Goal: Register for event/course

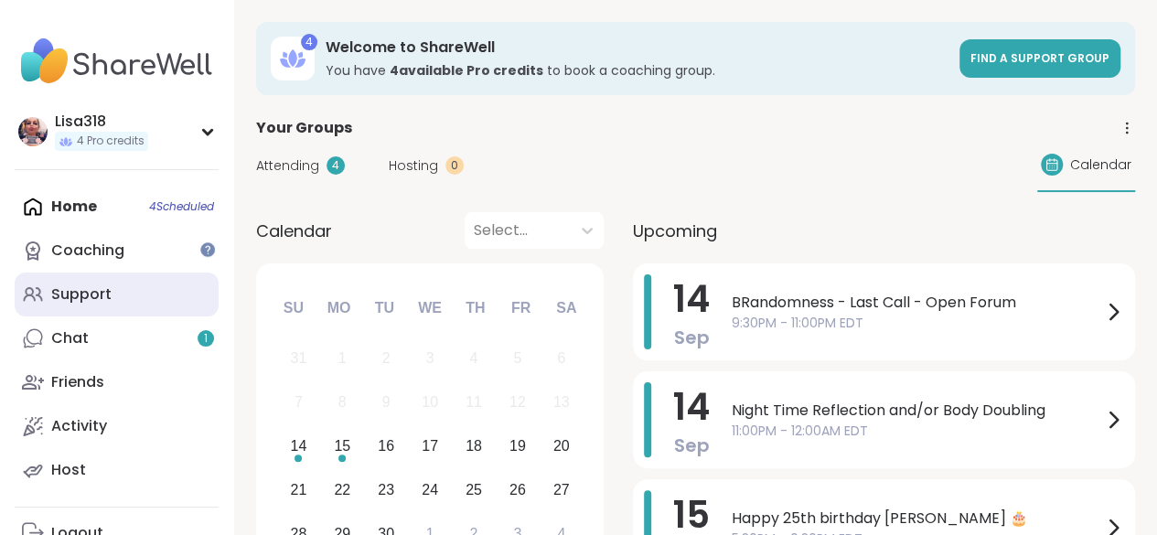
click at [106, 300] on div "Support" at bounding box center [81, 294] width 60 height 20
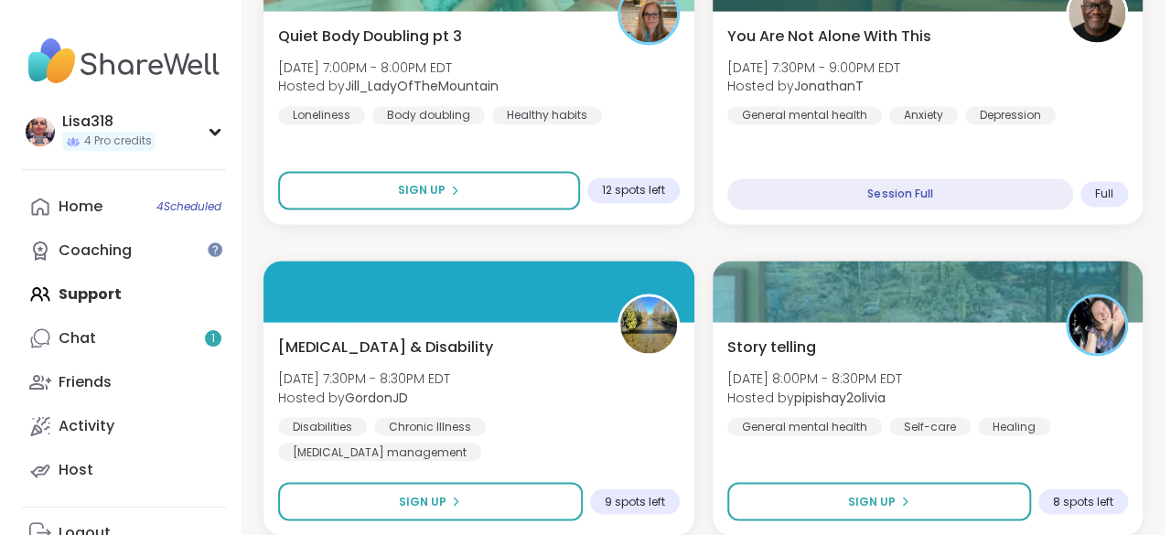
scroll to position [1375, 0]
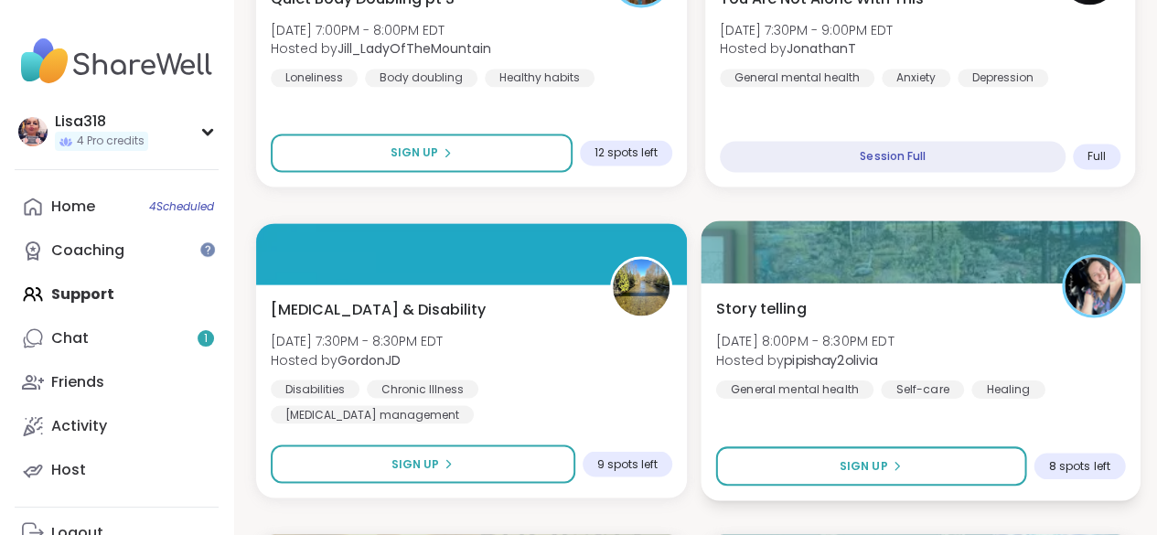
click at [1001, 328] on div "Story telling Sun, Sep 14 | 8:00PM - 8:30PM EDT Hosted by pipishay2olivia Gener…" at bounding box center [919, 347] width 409 height 101
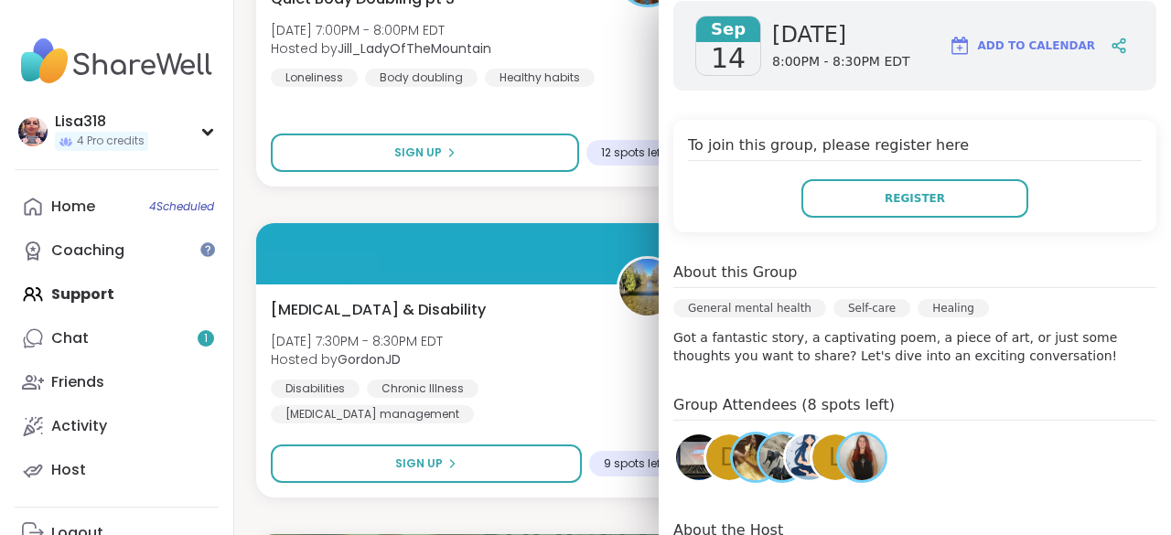
scroll to position [271, 0]
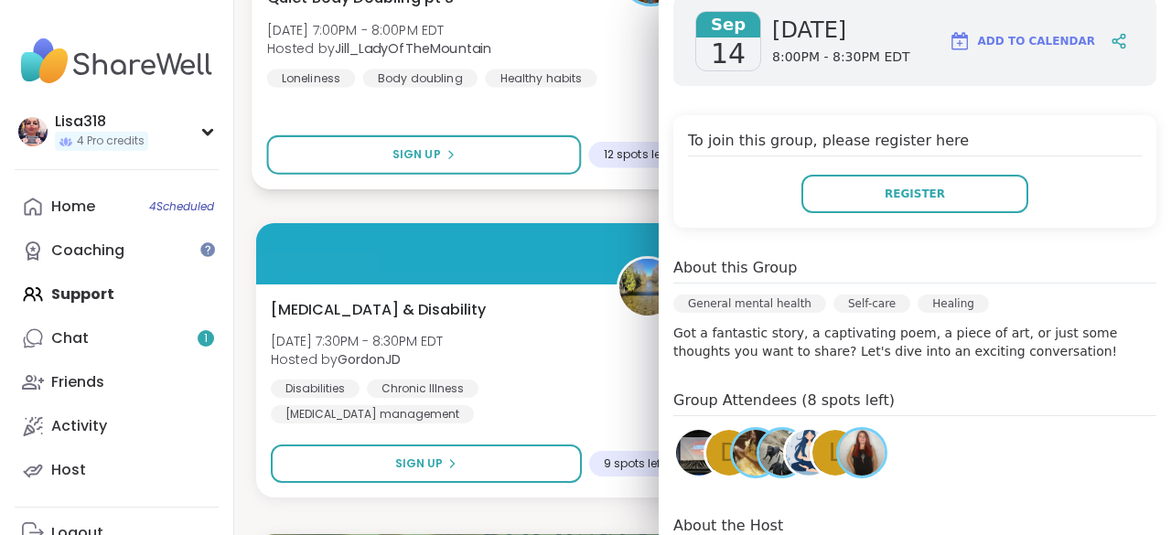
click at [602, 91] on div "Quiet Body Doubling pt 3 Sun, Sep 14 | 7:00PM - 8:00PM EDT Hosted by Jill_LadyO…" at bounding box center [475, 81] width 446 height 218
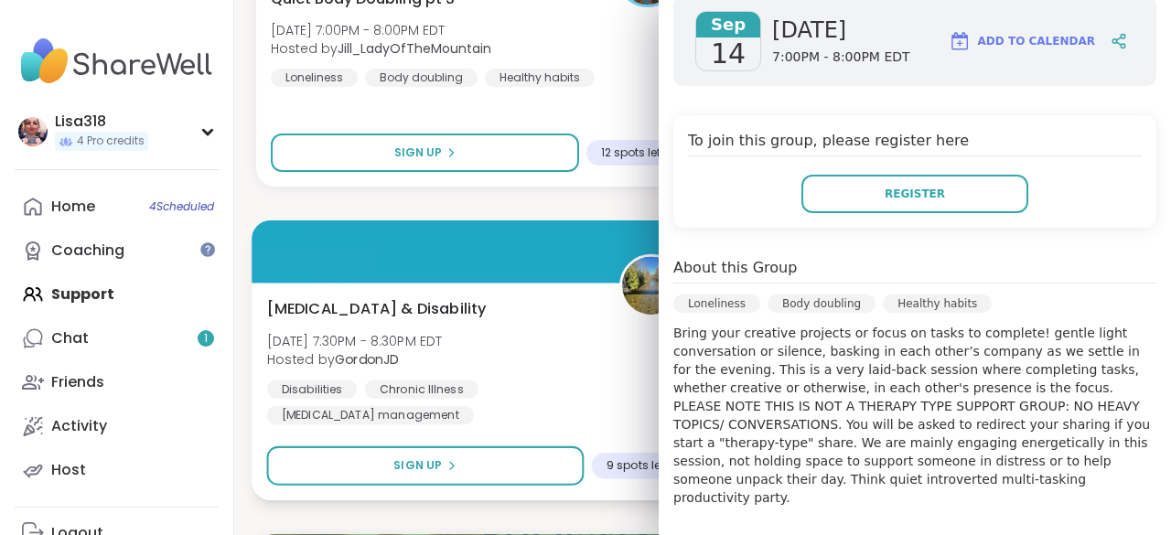
click at [512, 306] on div "Chronic Pain & Disability Sun, Sep 14 | 7:30PM - 8:30PM EDT Hosted by GordonJD …" at bounding box center [475, 360] width 416 height 127
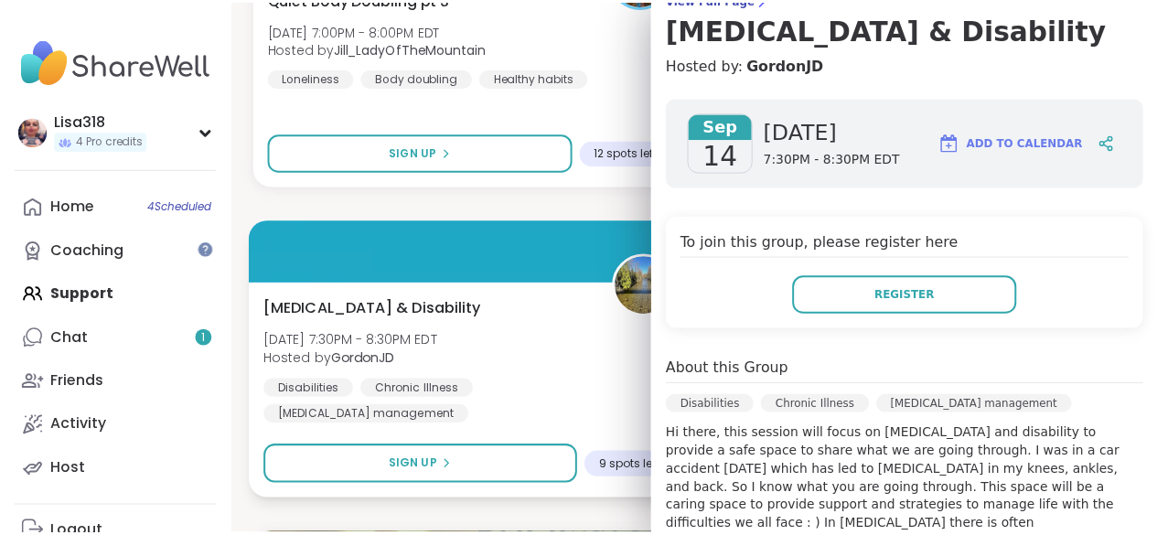
scroll to position [0, 0]
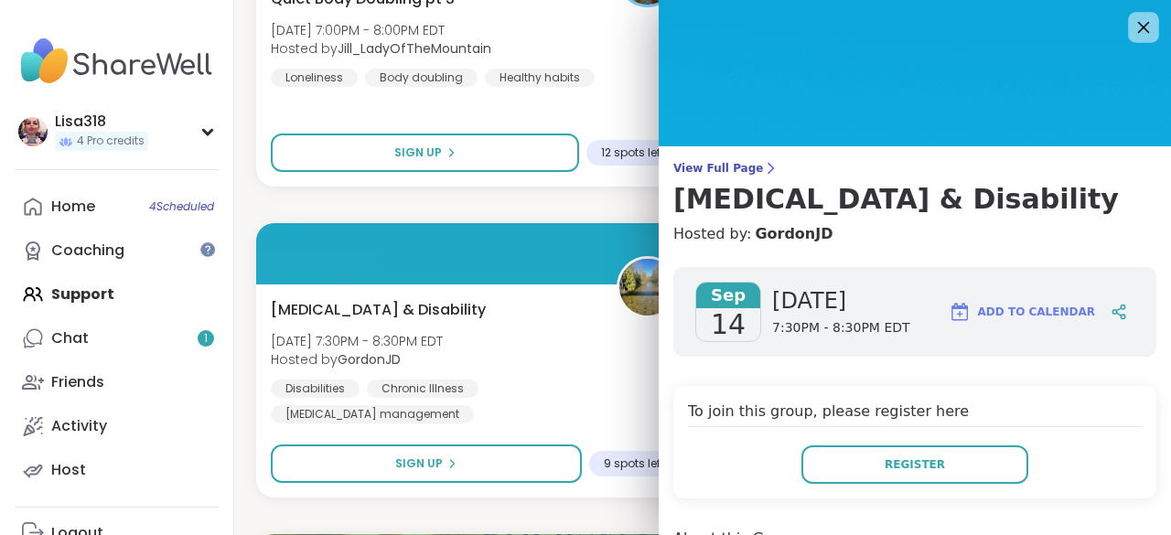
click at [1132, 34] on icon at bounding box center [1143, 27] width 23 height 23
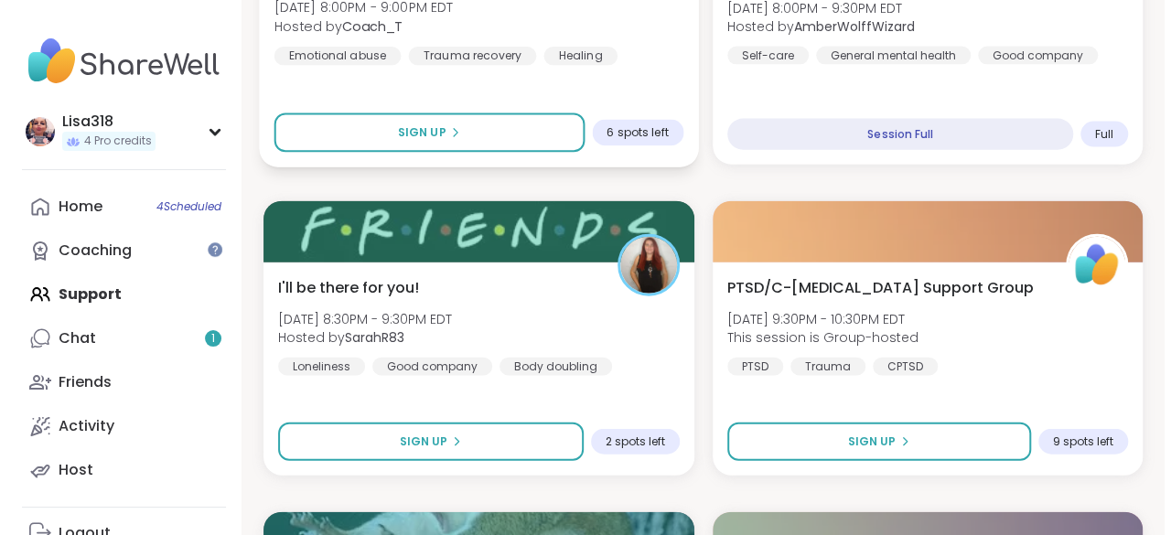
scroll to position [2018, 0]
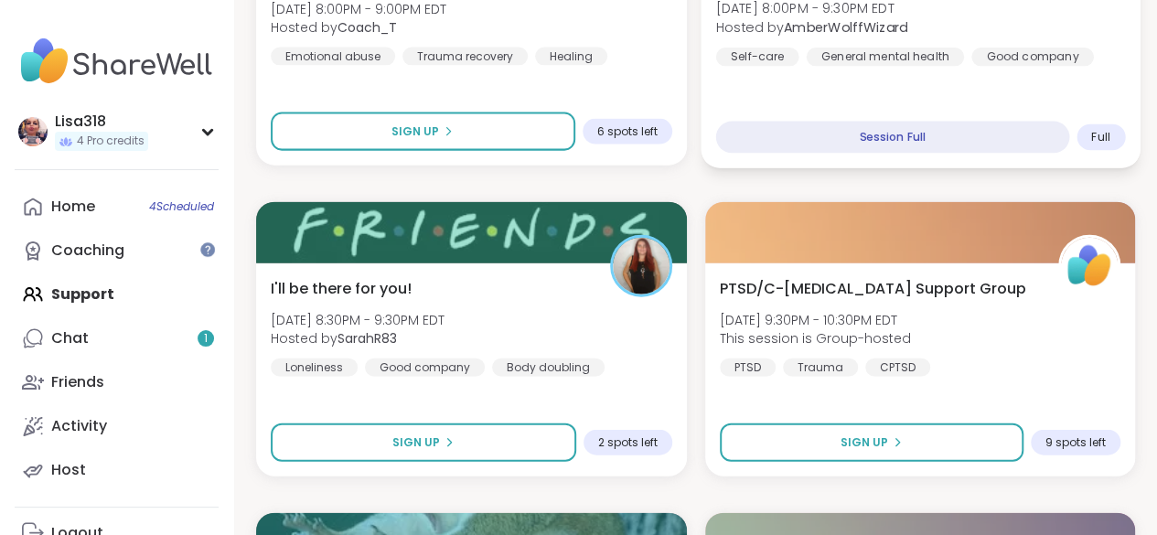
click at [1030, 99] on div "Sunday Sundown Hangout Sun, Sep 14 | 8:00PM - 9:30PM EDT Hosted by AmberWolffWi…" at bounding box center [920, 60] width 439 height 218
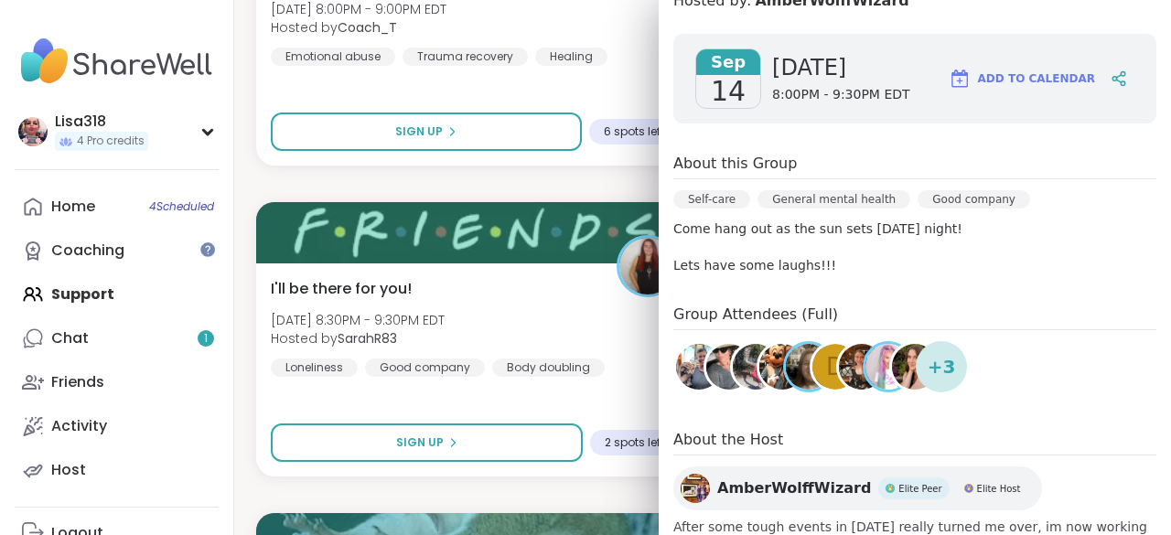
scroll to position [238, 0]
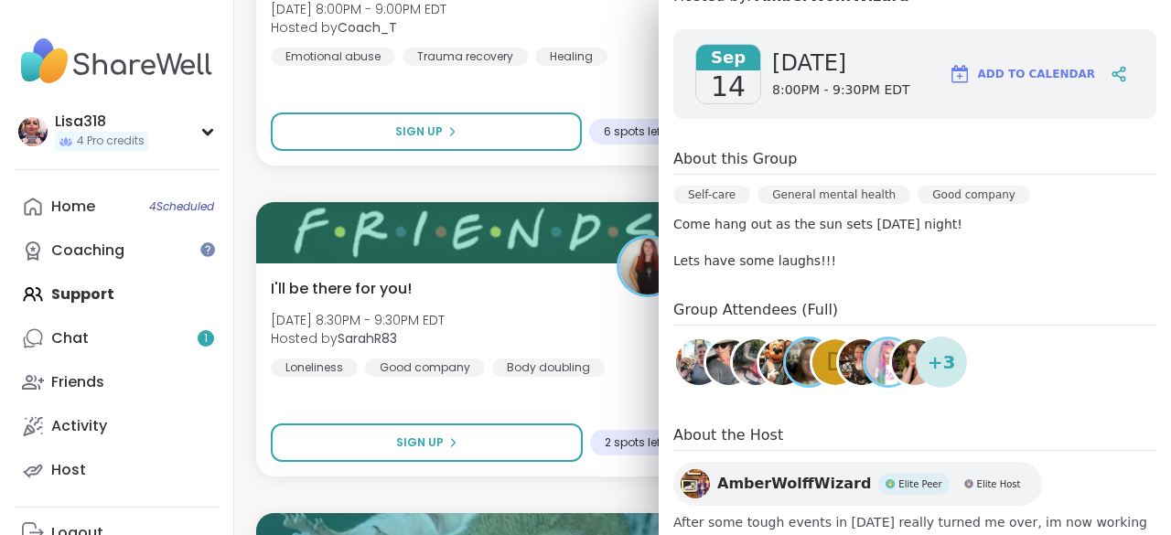
click at [789, 373] on img at bounding box center [809, 362] width 46 height 46
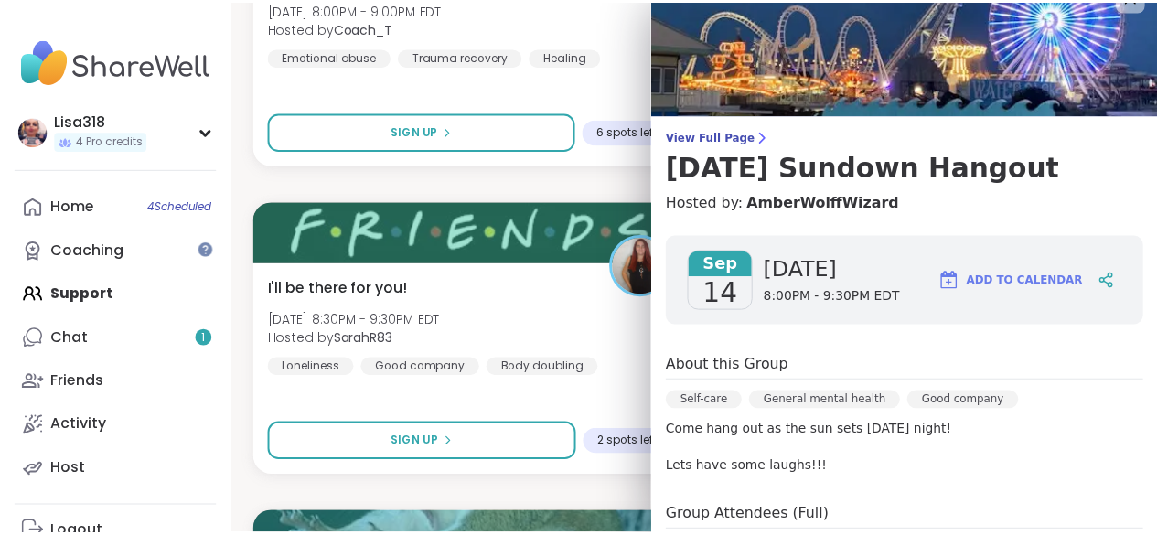
scroll to position [0, 0]
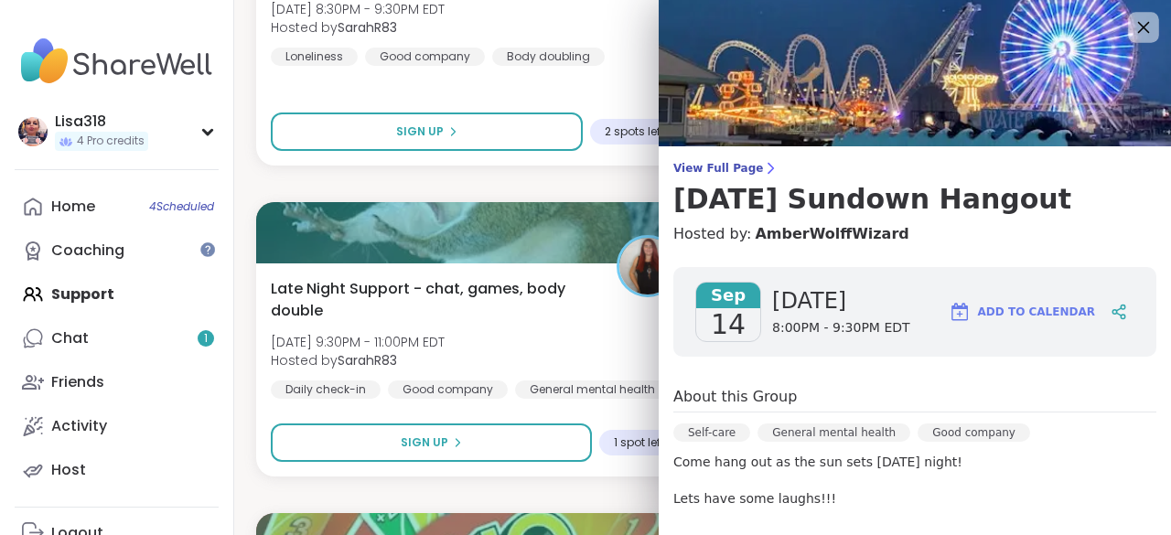
click at [1138, 32] on icon at bounding box center [1144, 28] width 12 height 12
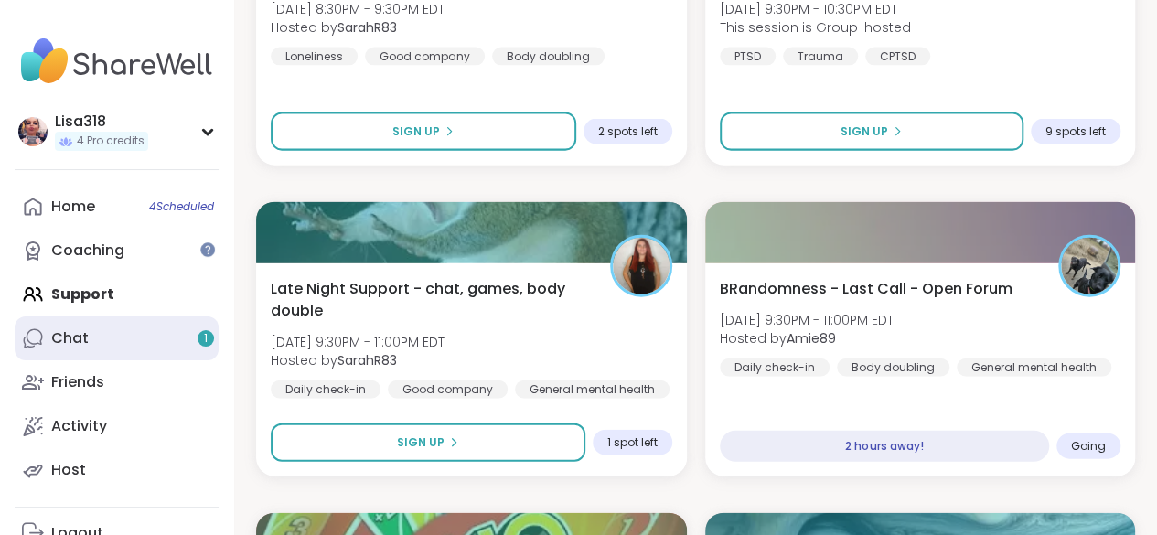
click at [91, 330] on link "Chat 1" at bounding box center [117, 339] width 204 height 44
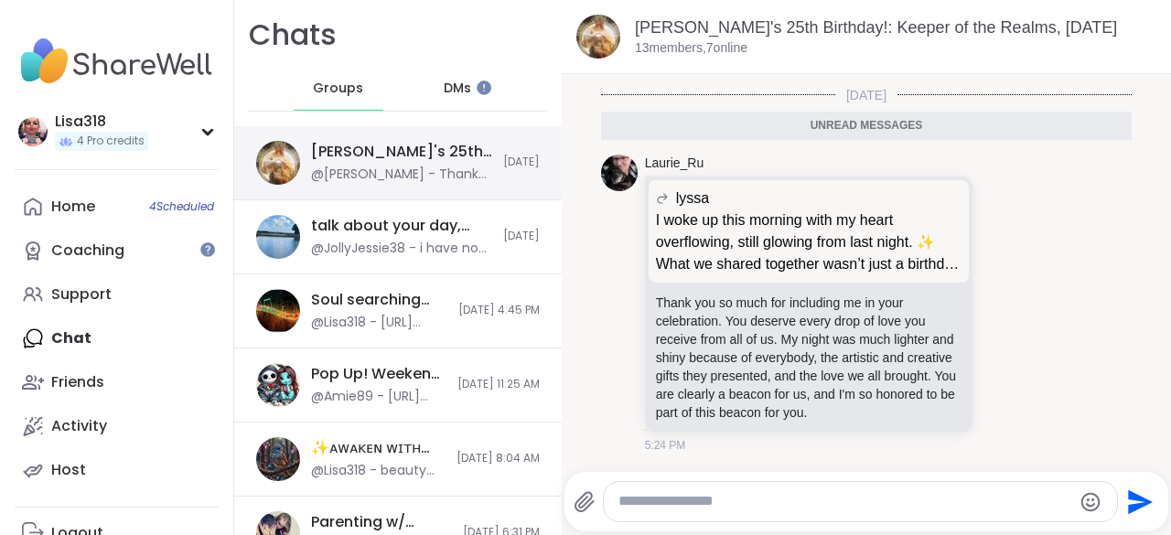
click at [452, 183] on div "@[PERSON_NAME] - Thank you so much for including me in your celebration. You de…" at bounding box center [401, 175] width 181 height 18
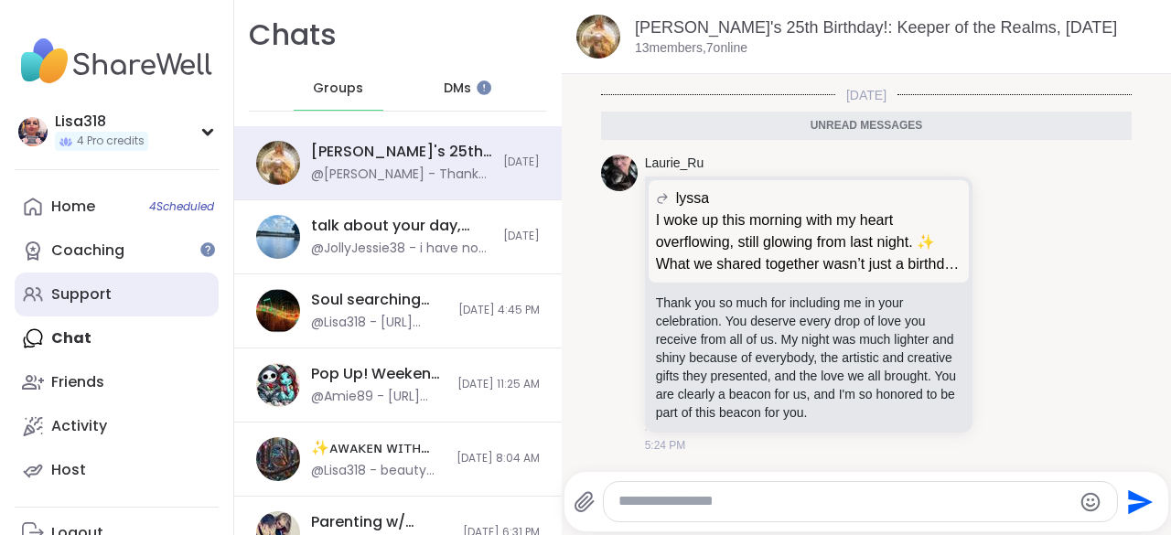
click at [86, 296] on div "Support" at bounding box center [81, 294] width 60 height 20
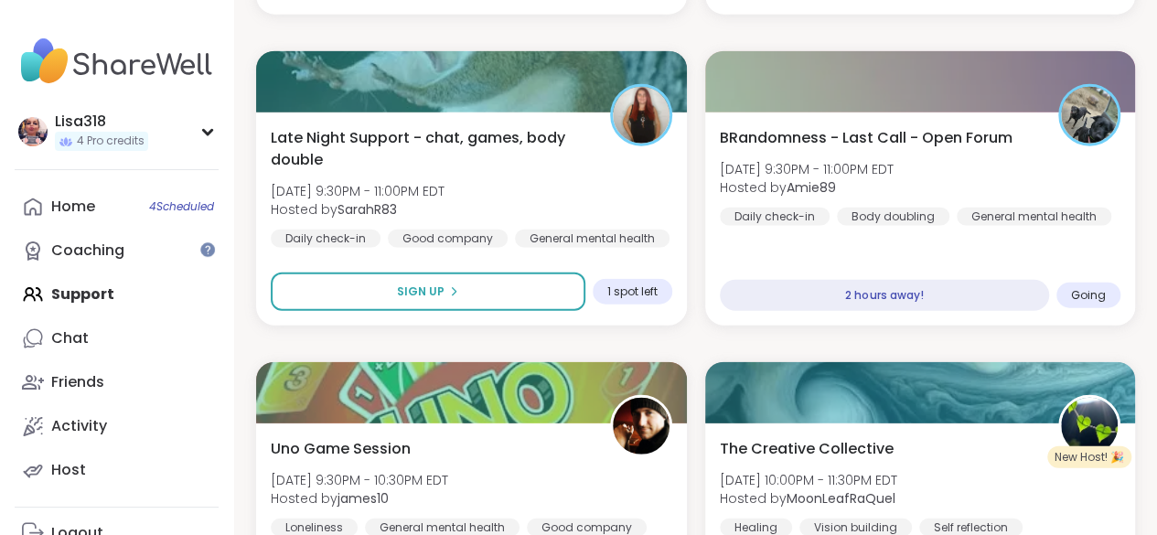
scroll to position [2170, 0]
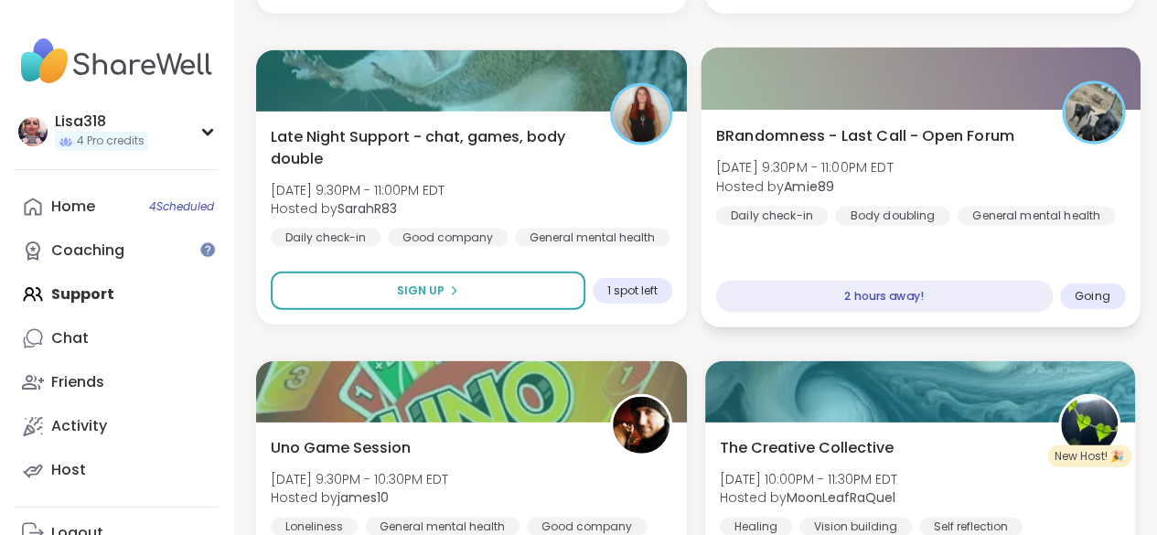
click at [844, 100] on div at bounding box center [920, 79] width 439 height 62
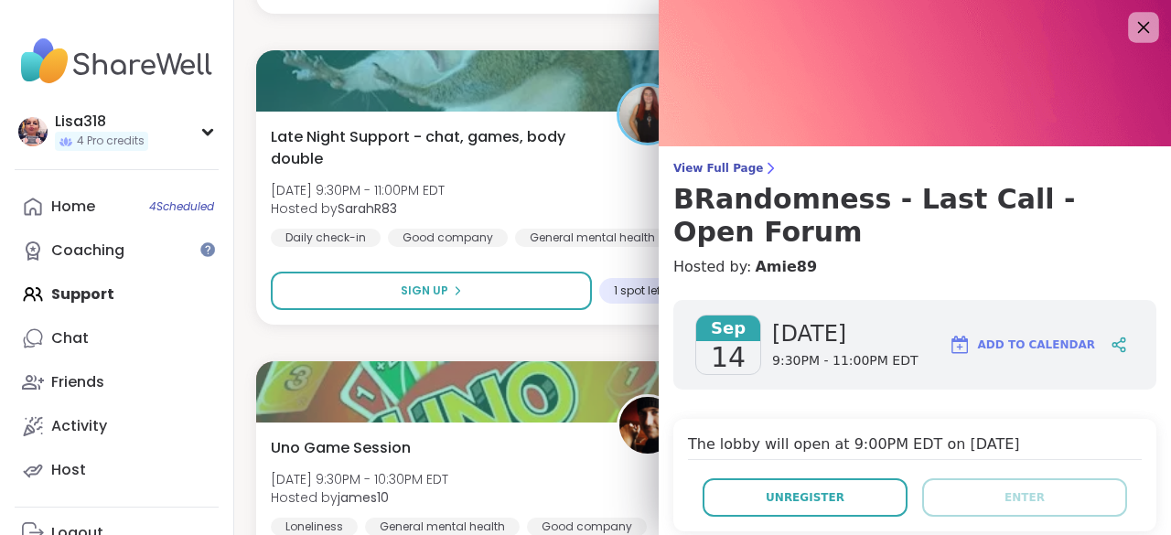
click at [1132, 29] on icon at bounding box center [1143, 27] width 23 height 23
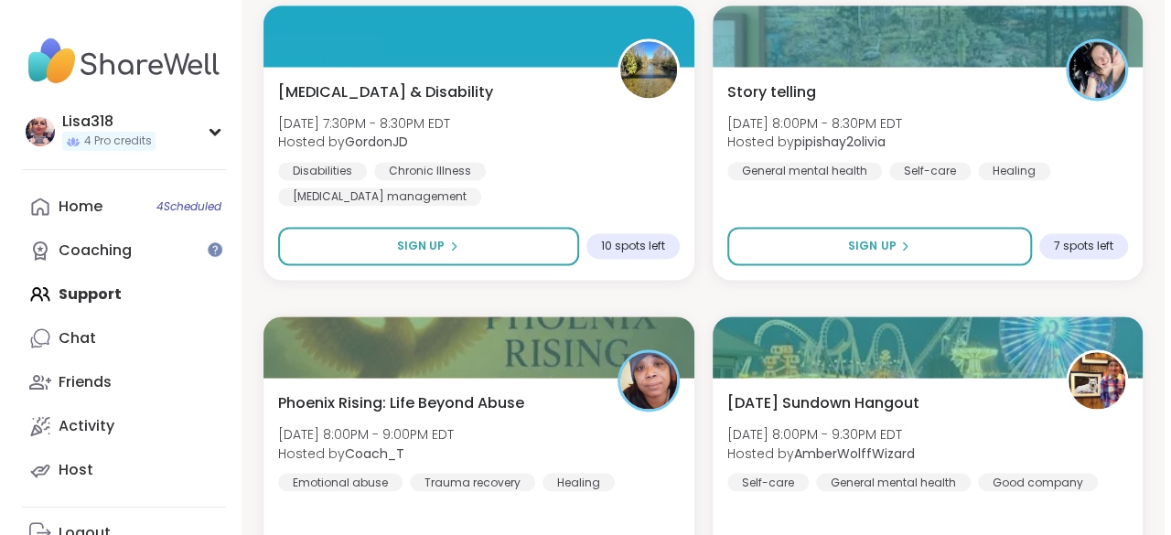
scroll to position [1281, 0]
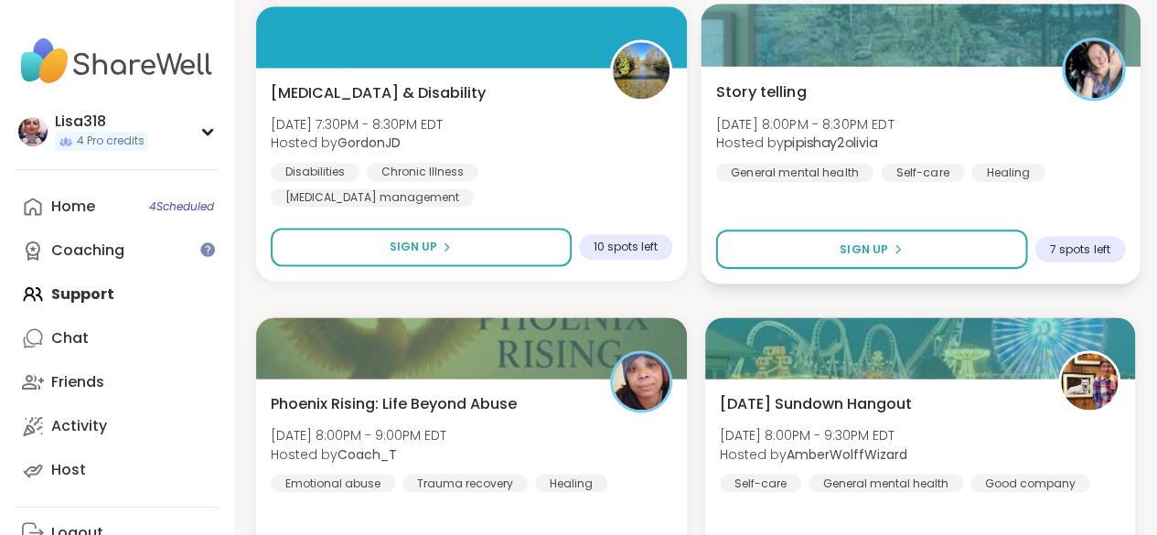
click at [1065, 197] on div "Story telling Sun, Sep 14 | 8:00PM - 8:30PM EDT Hosted by pipishay2olivia Gener…" at bounding box center [920, 175] width 439 height 218
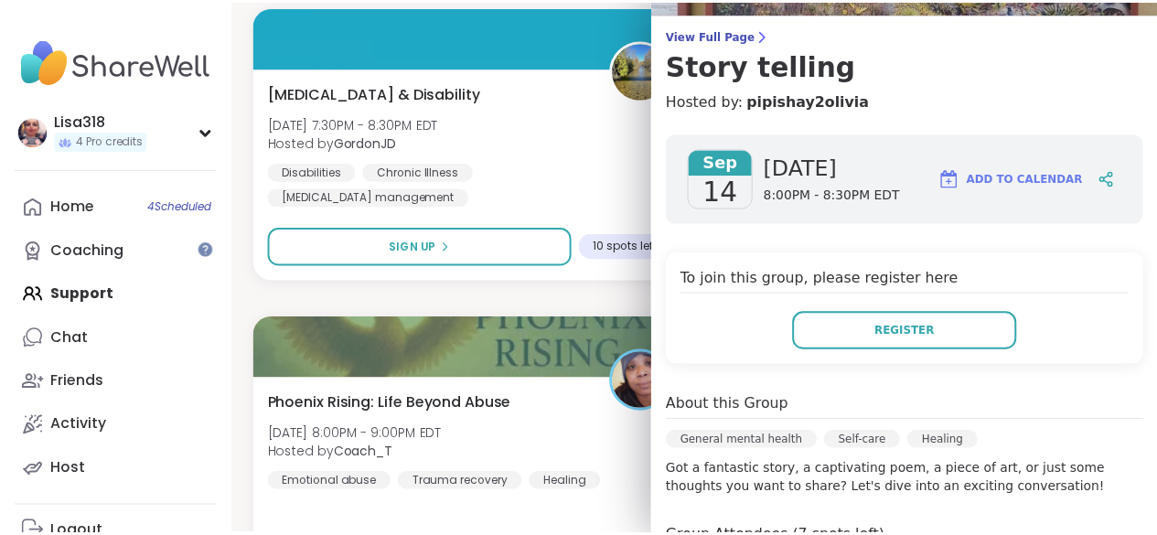
scroll to position [0, 0]
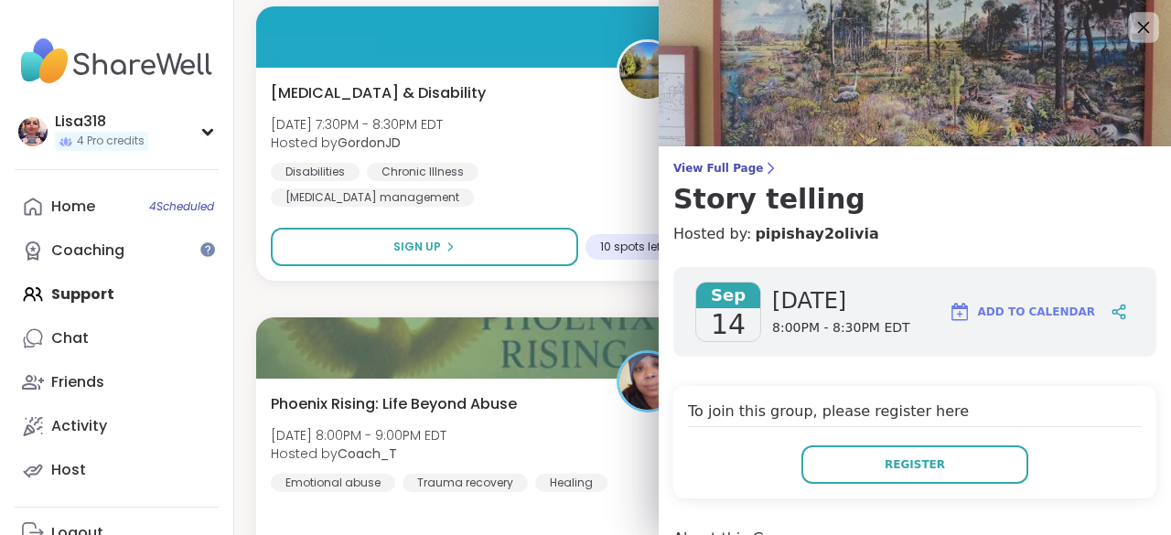
click at [1138, 28] on icon at bounding box center [1144, 28] width 12 height 12
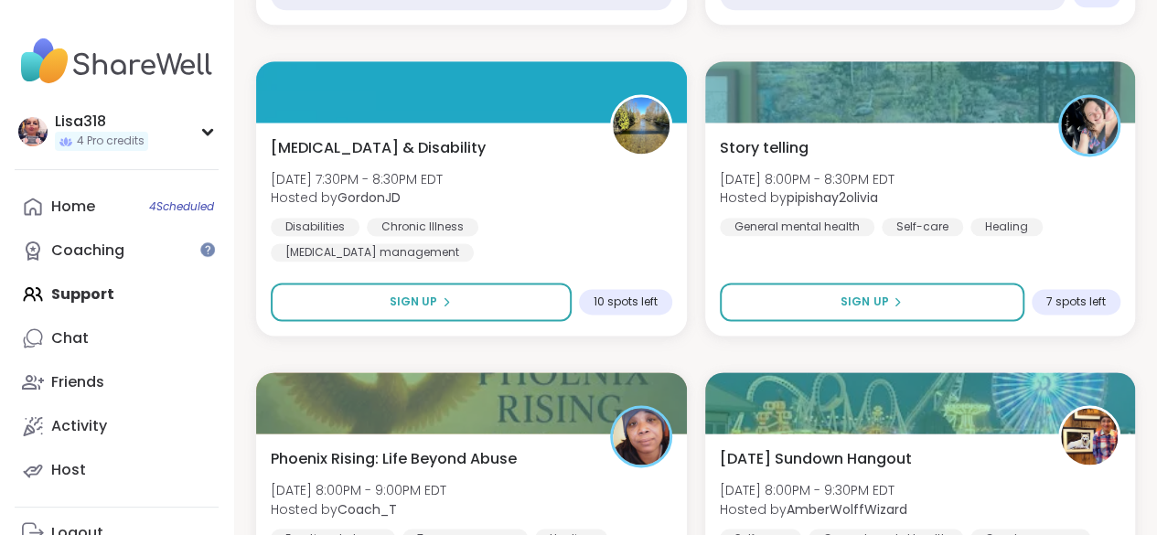
scroll to position [1217, 0]
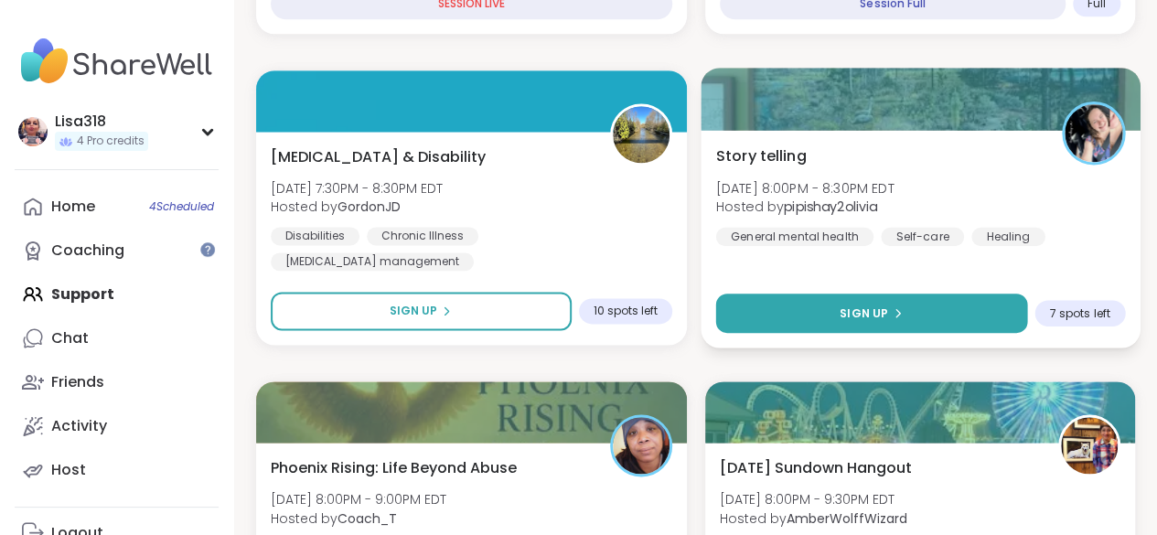
click at [960, 306] on button "Sign Up" at bounding box center [870, 313] width 311 height 39
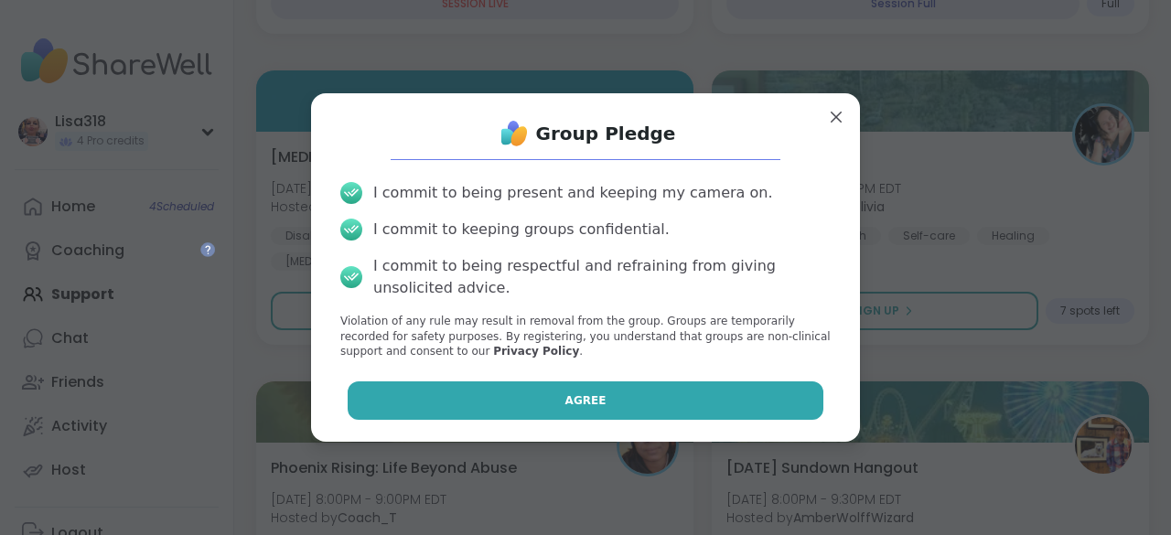
click at [732, 392] on button "Agree" at bounding box center [586, 400] width 477 height 38
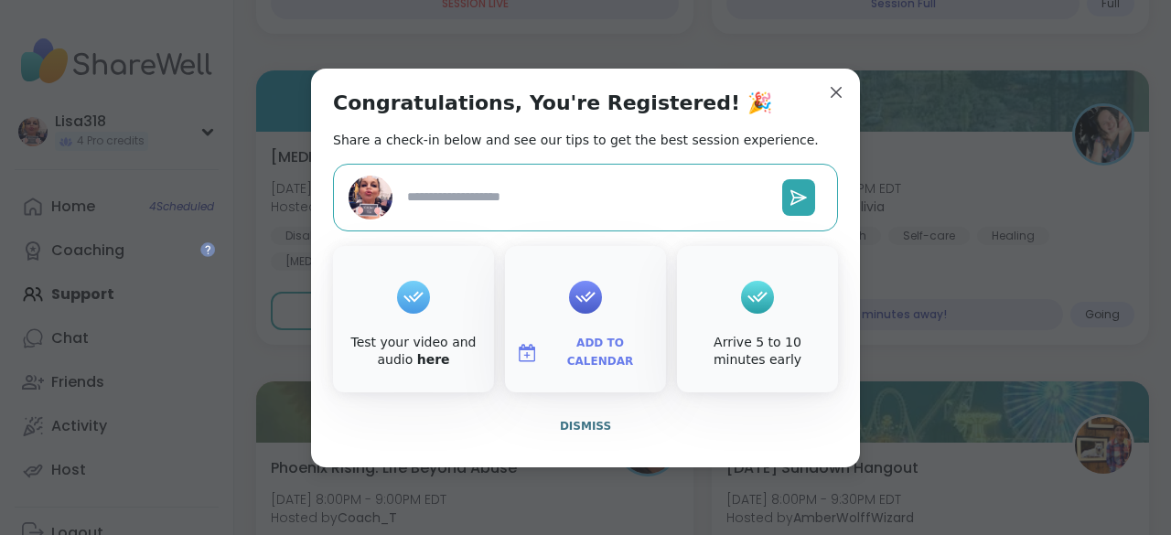
type textarea "*"
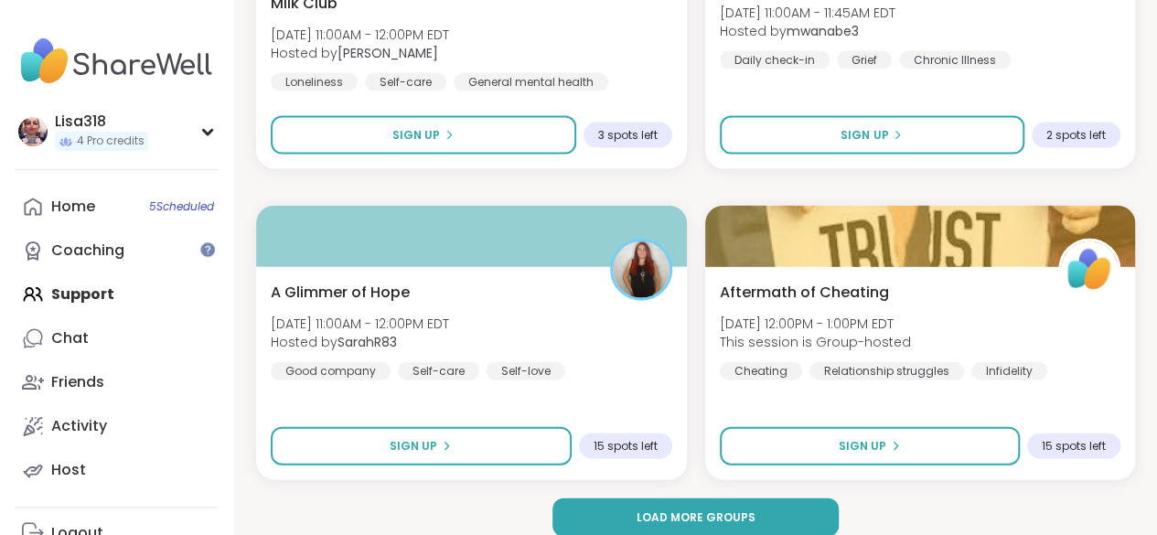
scroll to position [5455, 0]
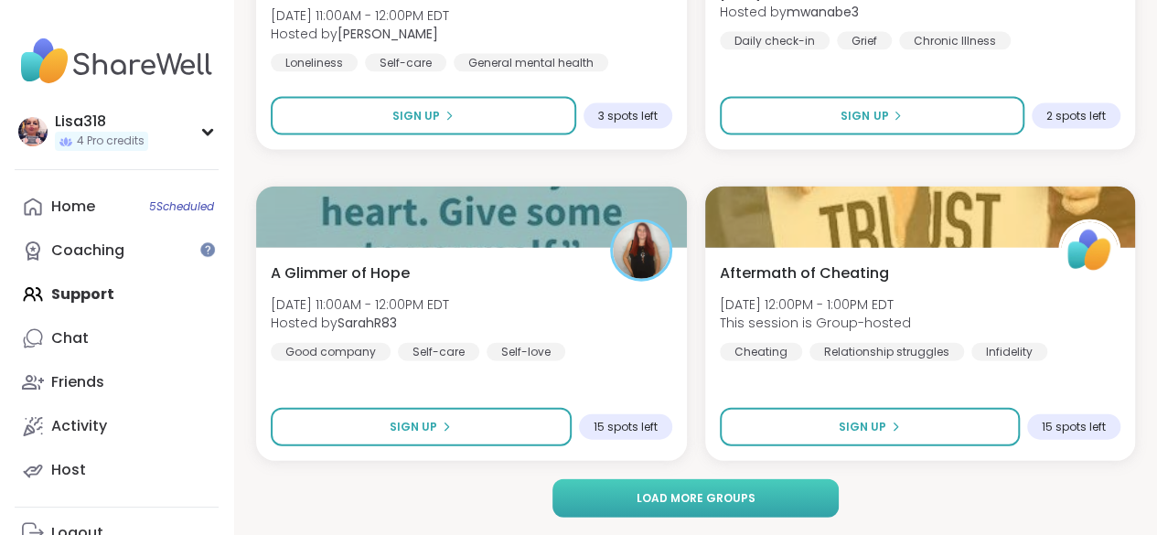
click at [776, 492] on button "Load more groups" at bounding box center [695, 498] width 285 height 38
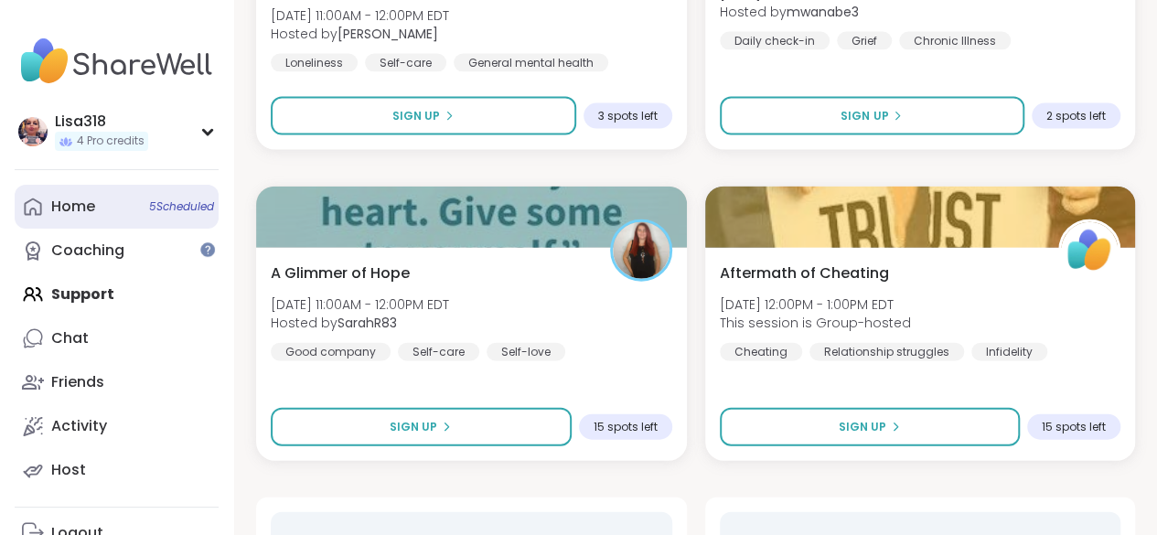
click at [191, 199] on span "5 Scheduled" at bounding box center [181, 206] width 65 height 15
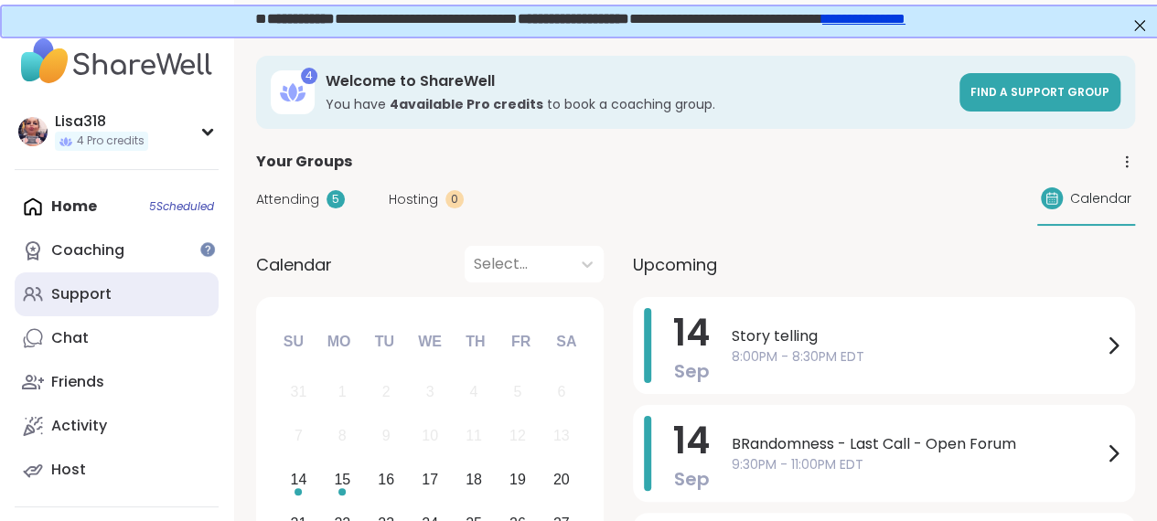
click at [98, 295] on div "Support" at bounding box center [81, 294] width 60 height 20
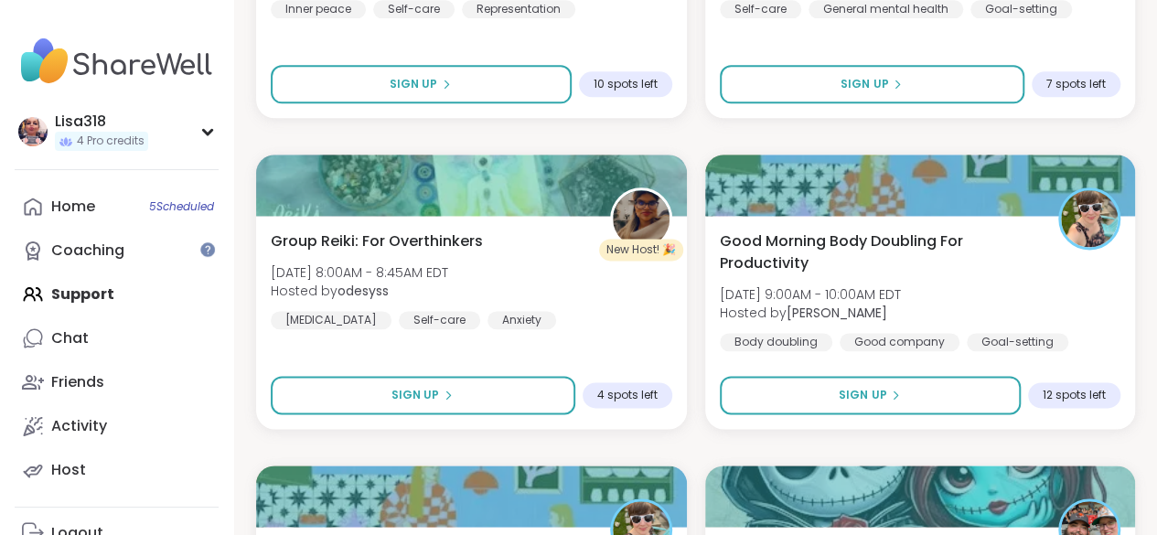
scroll to position [5455, 0]
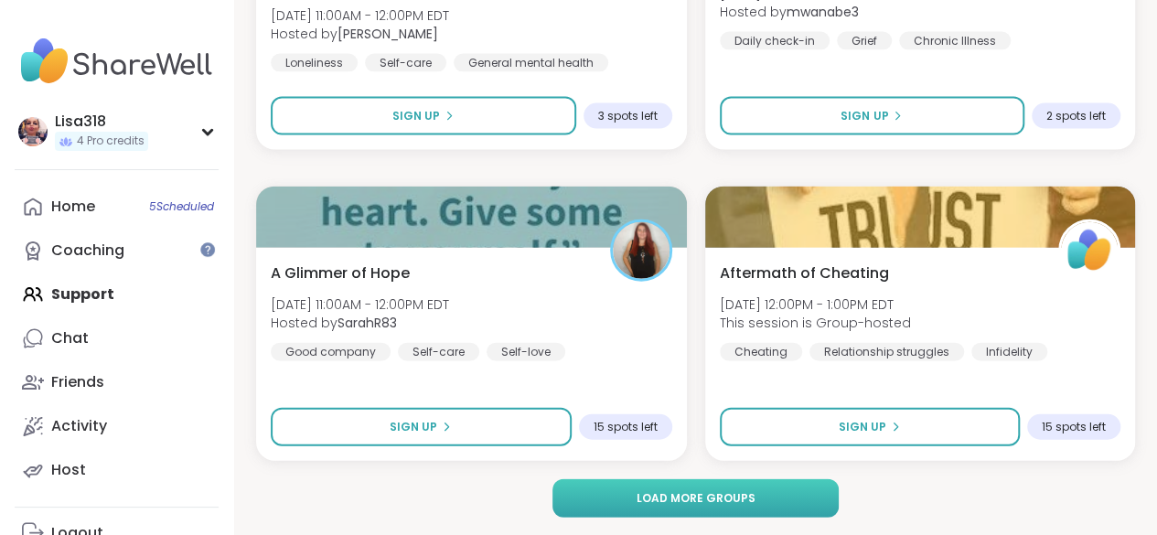
click at [750, 499] on span "Load more groups" at bounding box center [695, 498] width 119 height 16
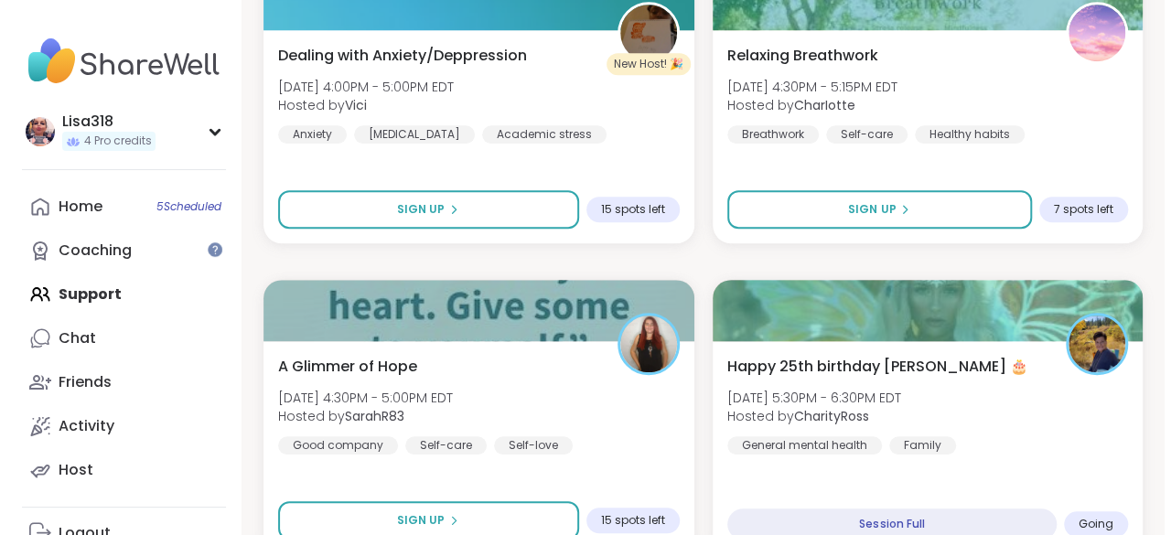
scroll to position [7541, 0]
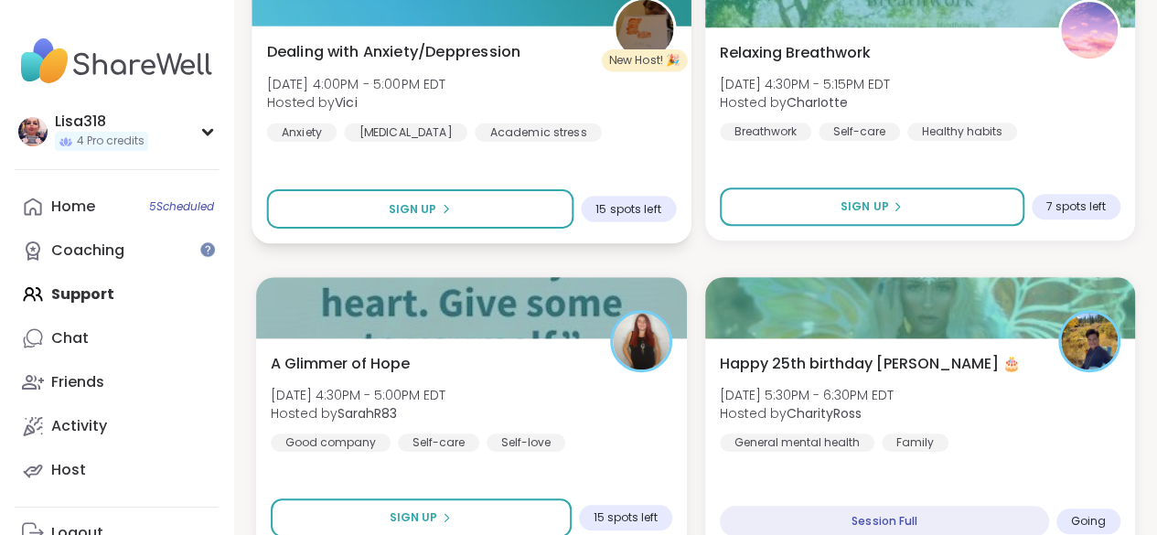
click at [654, 36] on img at bounding box center [645, 29] width 58 height 58
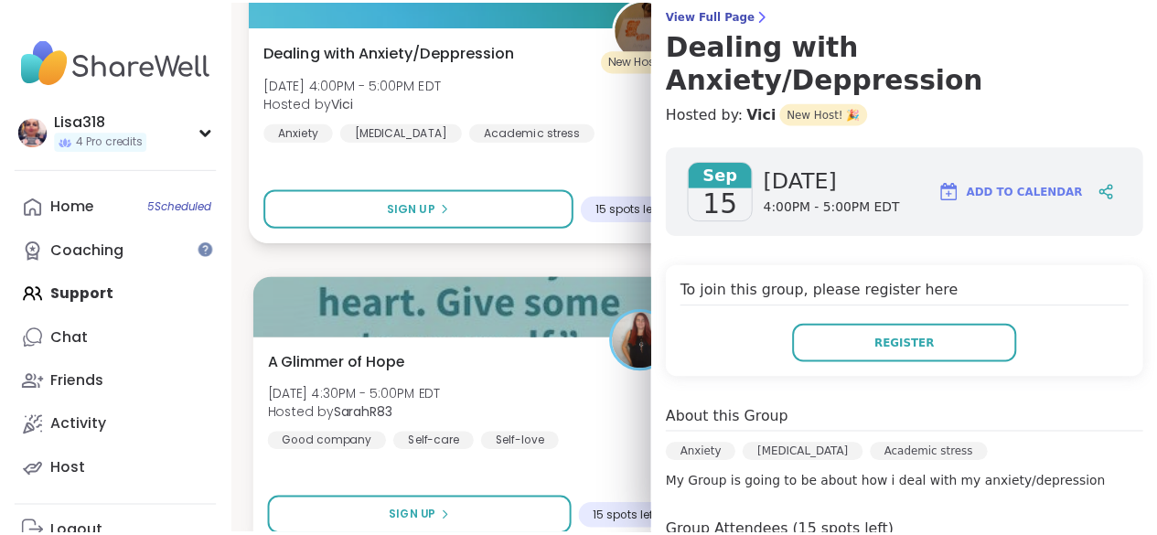
scroll to position [0, 0]
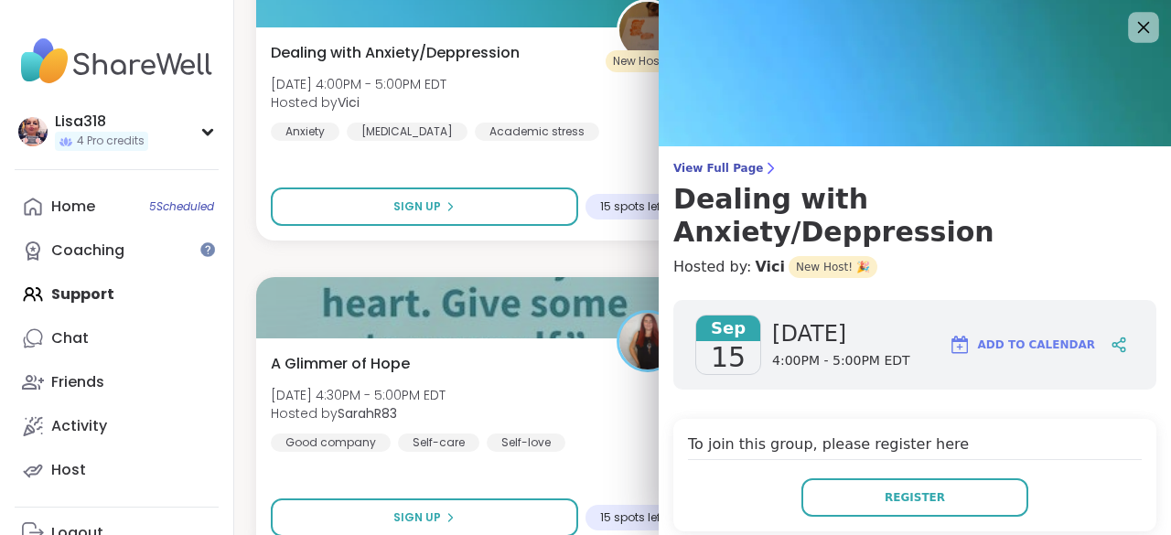
click at [1138, 27] on icon at bounding box center [1144, 28] width 12 height 12
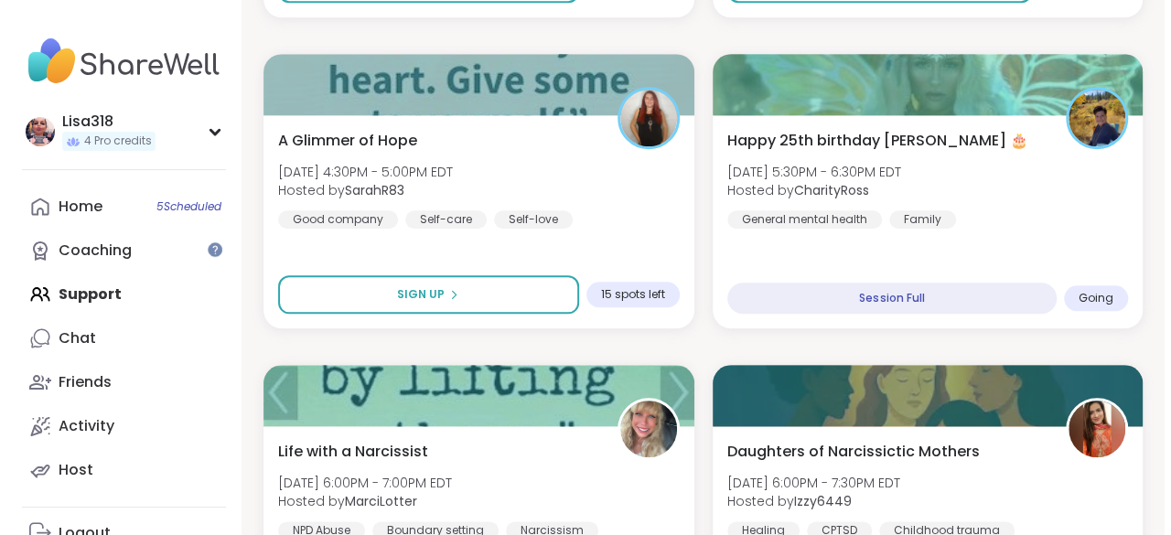
scroll to position [7760, 0]
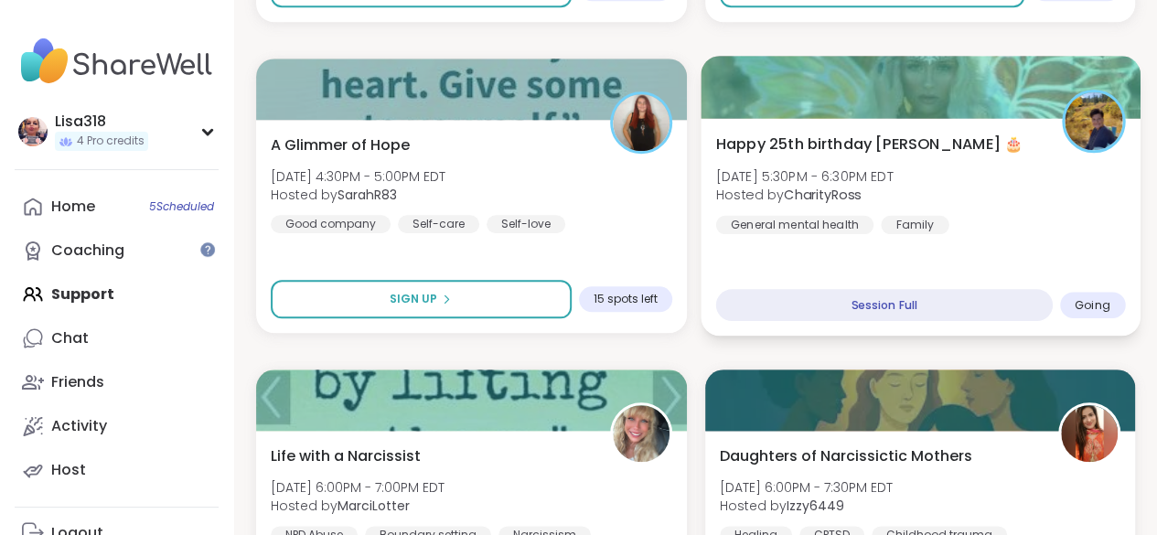
click at [1033, 213] on div "Happy 25th birthday Lyssa 🎂 Mon, Sep 15 | 5:30PM - 6:30PM EDT Hosted by Charity…" at bounding box center [919, 183] width 409 height 101
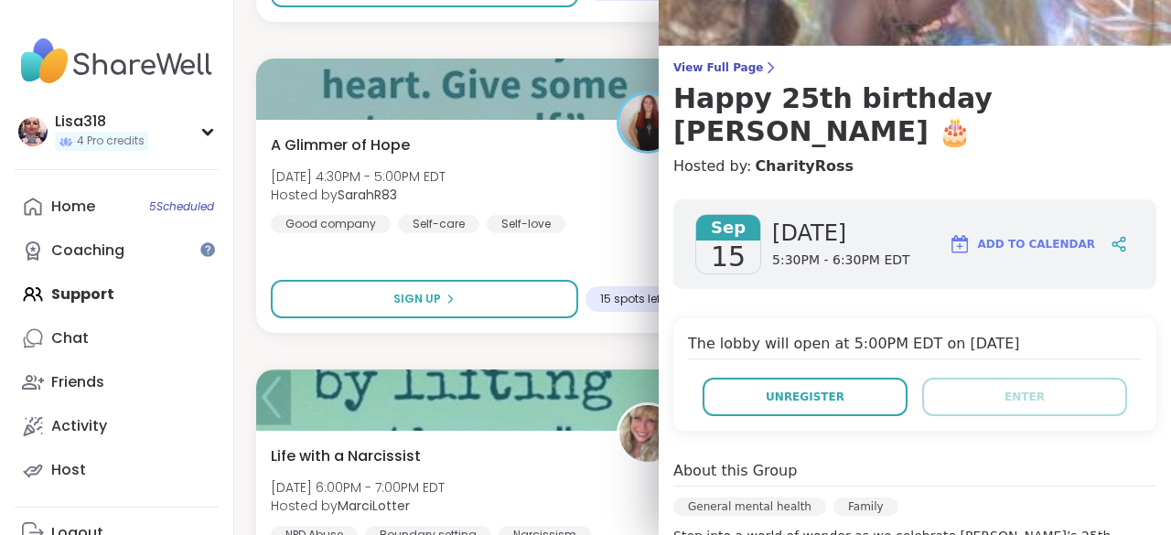
scroll to position [0, 0]
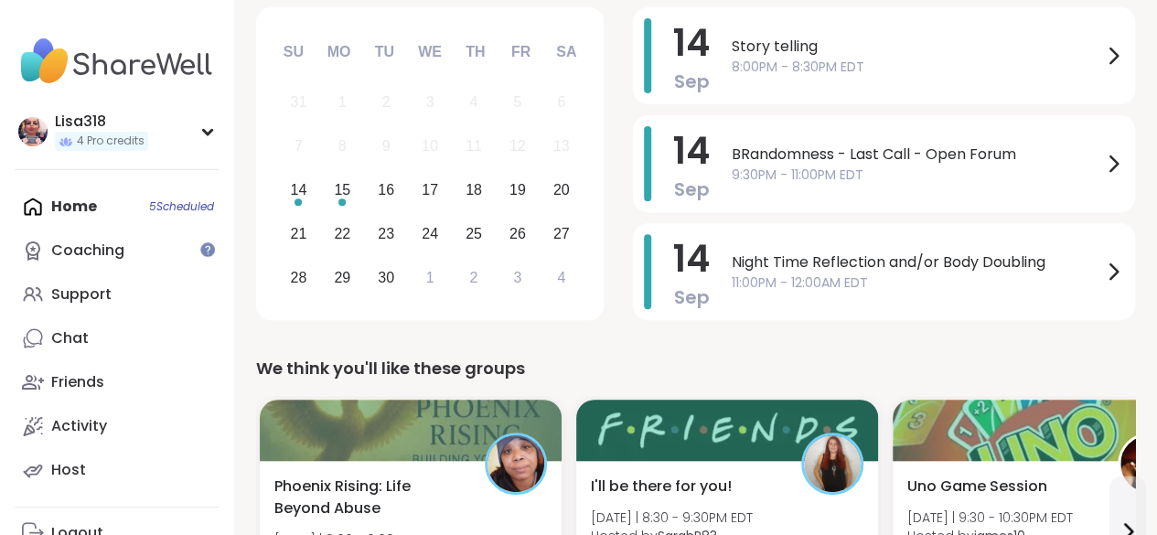
scroll to position [257, 0]
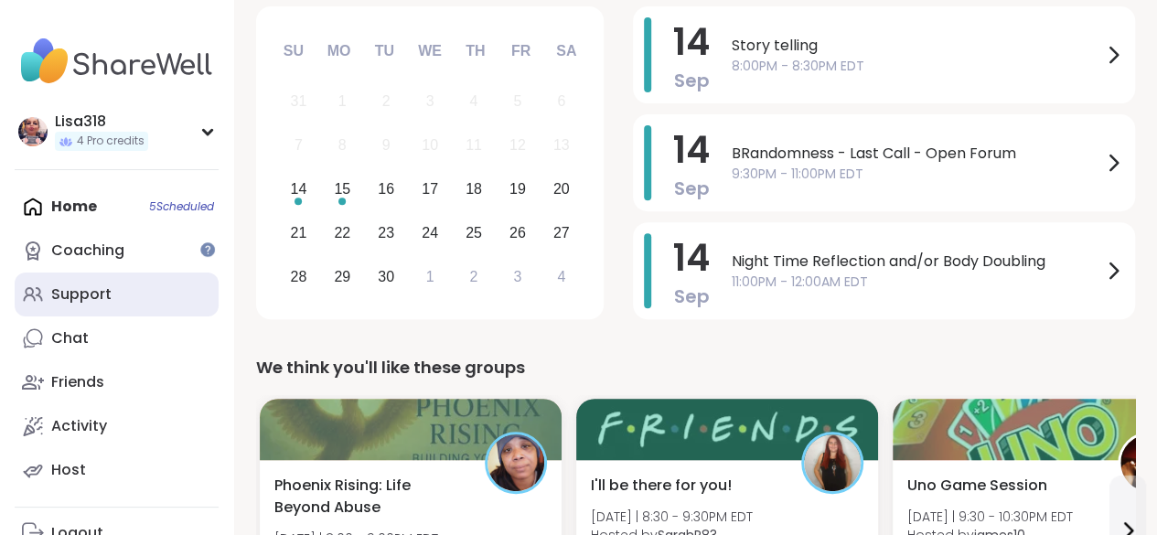
click at [109, 295] on div "Support" at bounding box center [81, 294] width 60 height 20
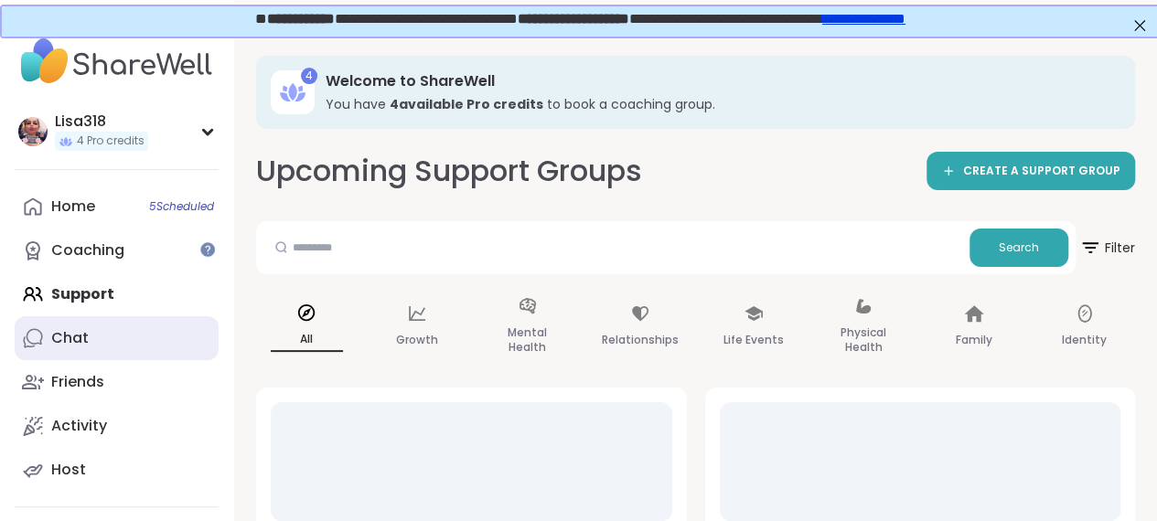
drag, startPoint x: 109, startPoint y: 295, endPoint x: 38, endPoint y: 327, distance: 78.6
click at [38, 327] on icon at bounding box center [33, 338] width 22 height 22
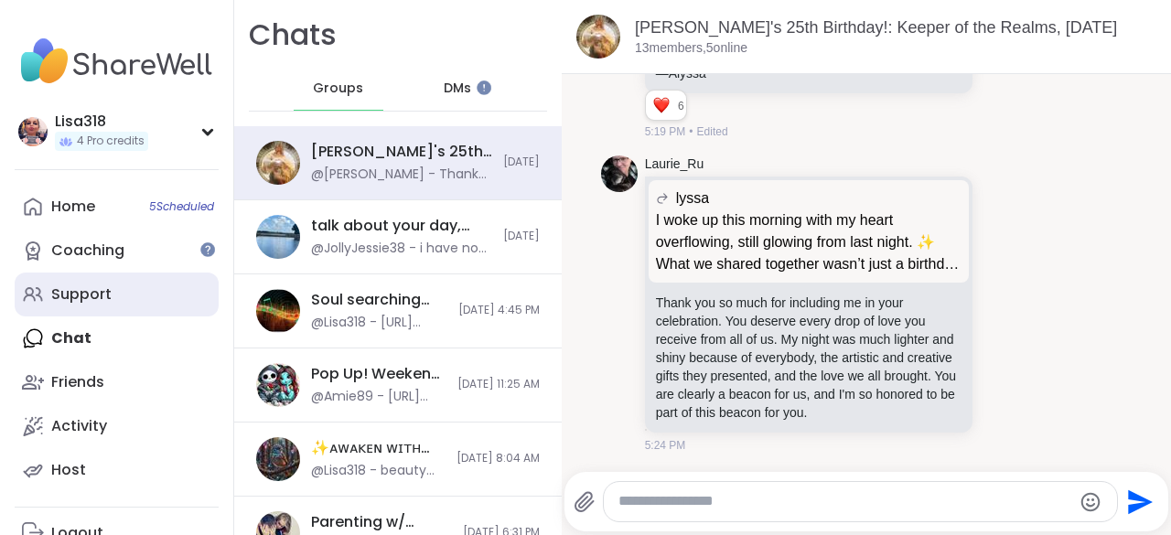
click at [78, 302] on div "Support" at bounding box center [81, 294] width 60 height 20
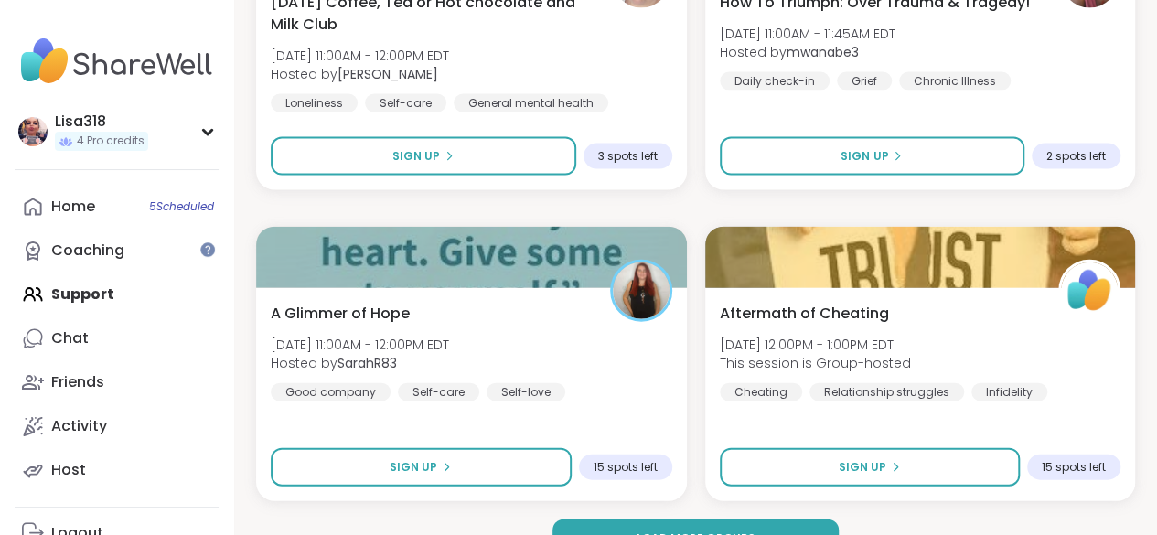
scroll to position [5455, 0]
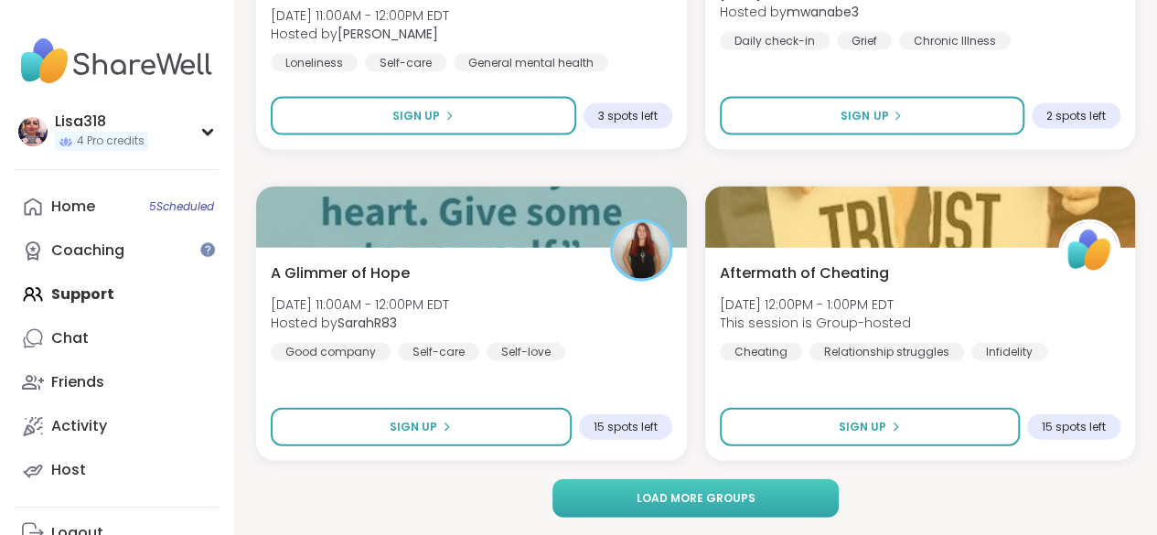
click at [724, 506] on span "Load more groups" at bounding box center [695, 498] width 119 height 16
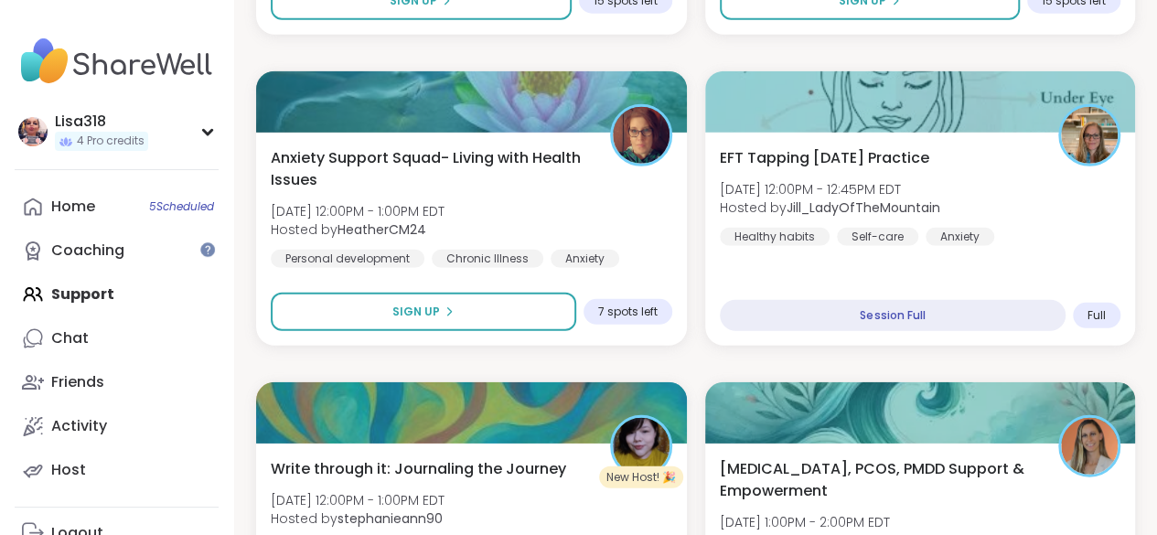
scroll to position [5882, 0]
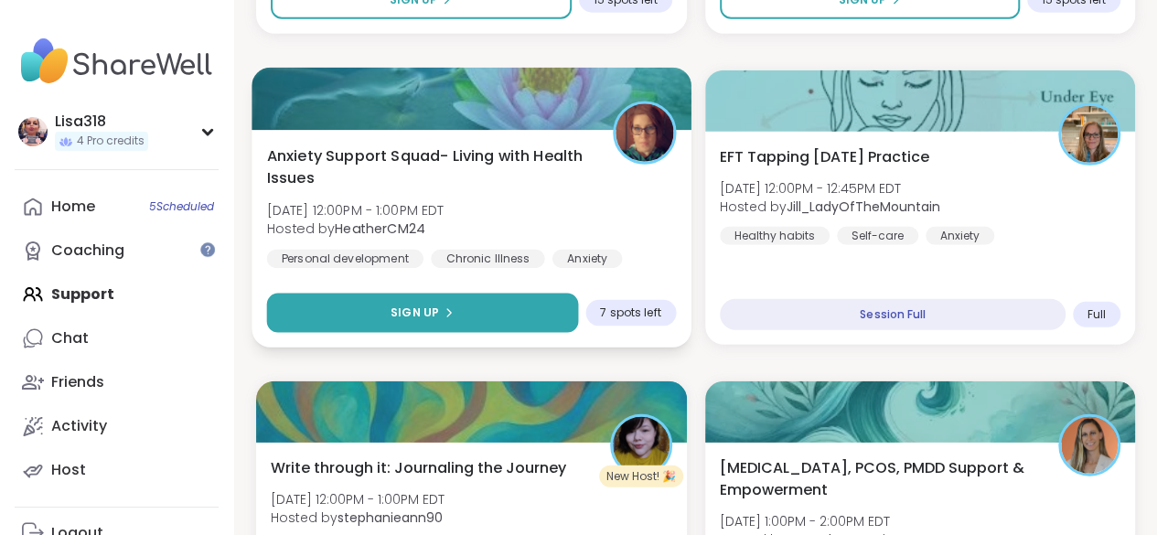
click at [505, 309] on button "Sign Up" at bounding box center [422, 313] width 311 height 39
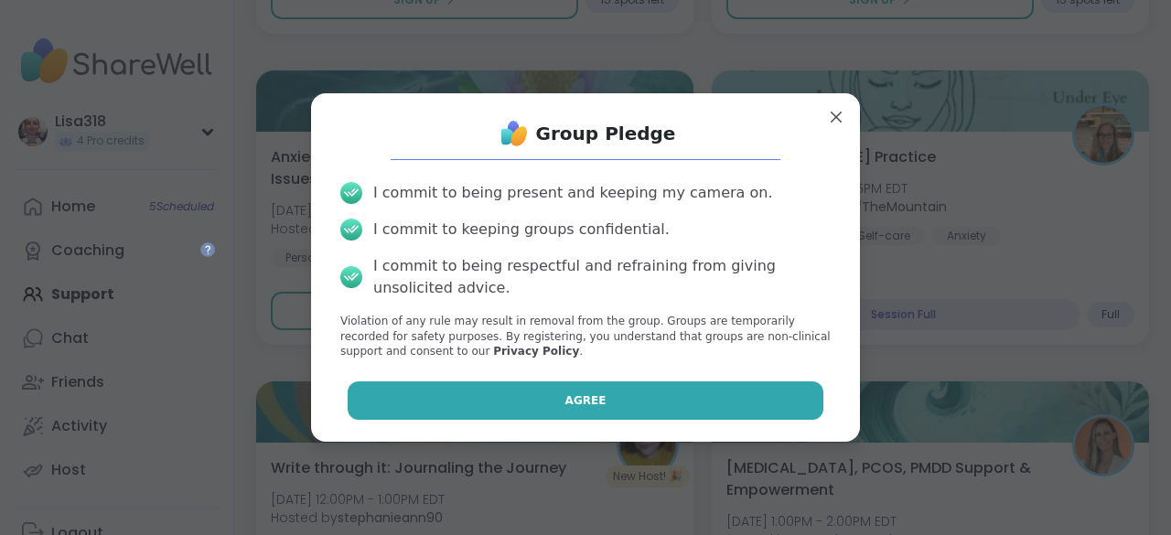
click at [686, 402] on button "Agree" at bounding box center [586, 400] width 477 height 38
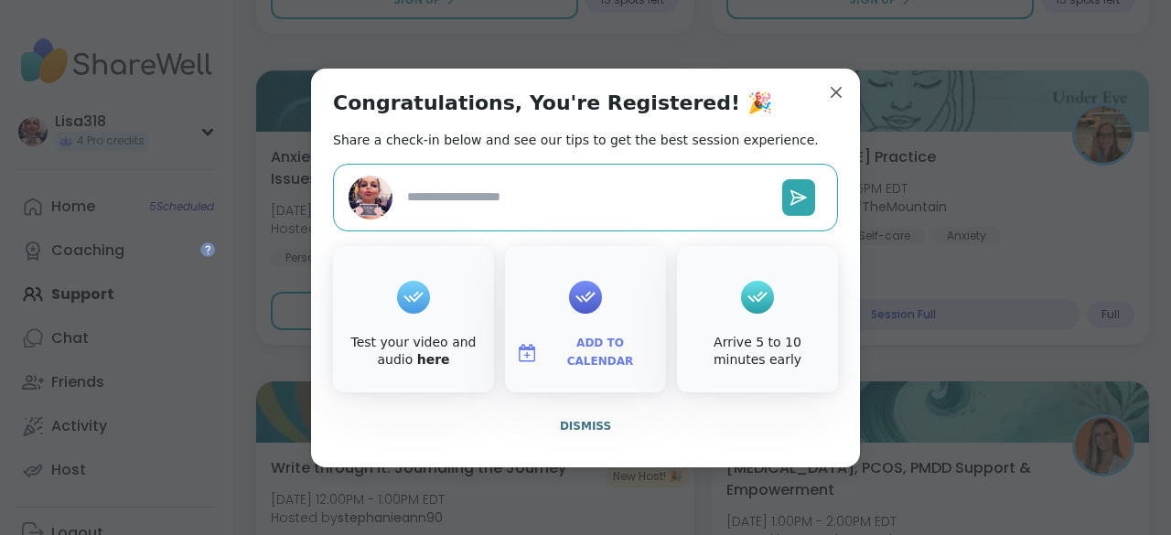
type textarea "*"
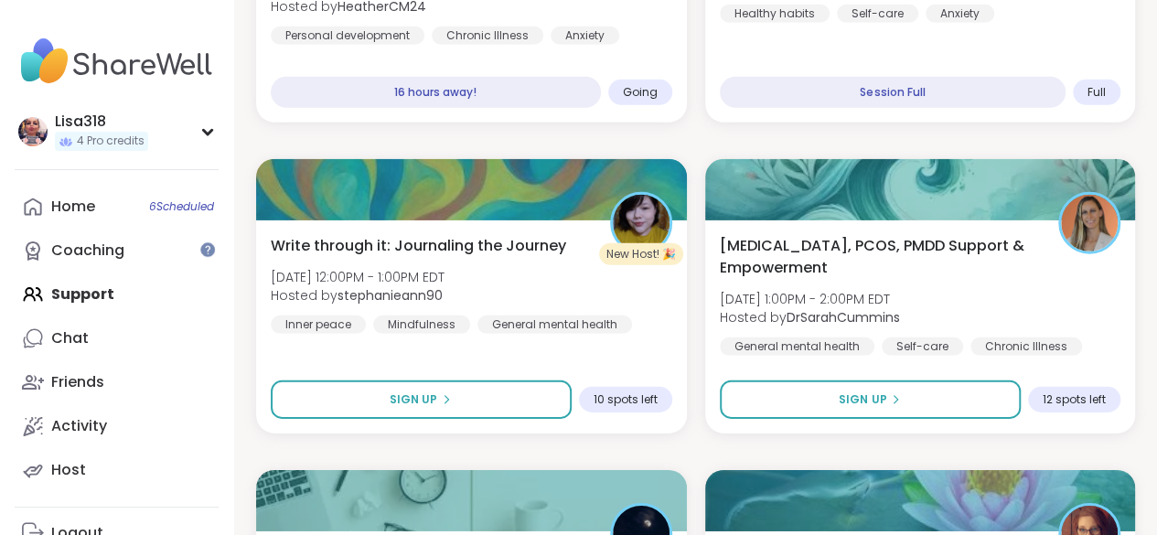
scroll to position [6092, 0]
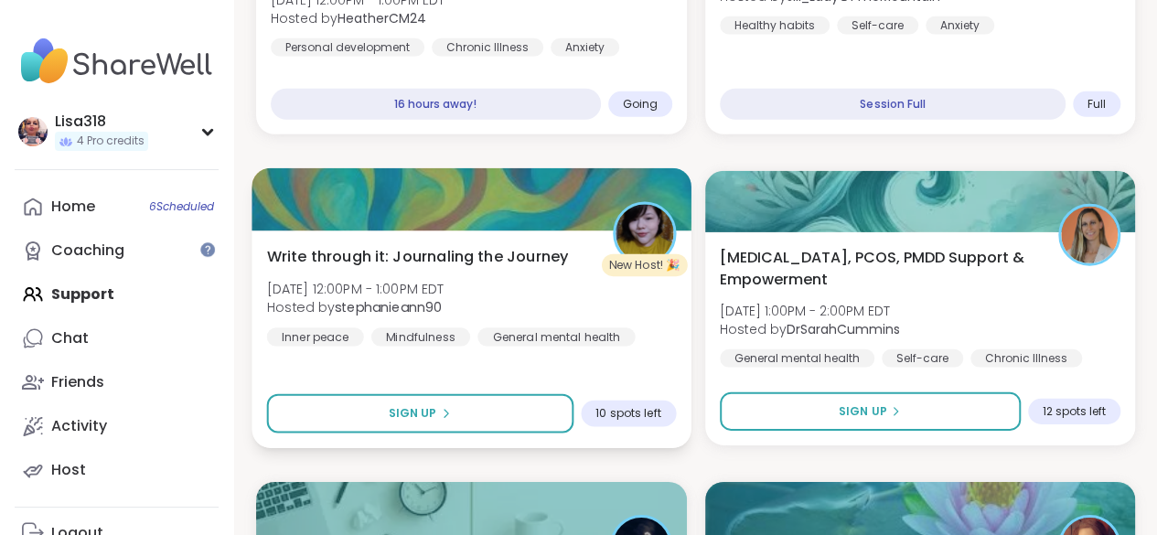
click at [671, 334] on div "Write through it: Journaling the Journey [DATE] 12:00PM - 1:00PM EDT Hosted by …" at bounding box center [471, 295] width 409 height 101
click at [660, 377] on div "Write through it: Journaling the Journey [DATE] 12:00PM - 1:00PM EDT Hosted by …" at bounding box center [471, 340] width 439 height 218
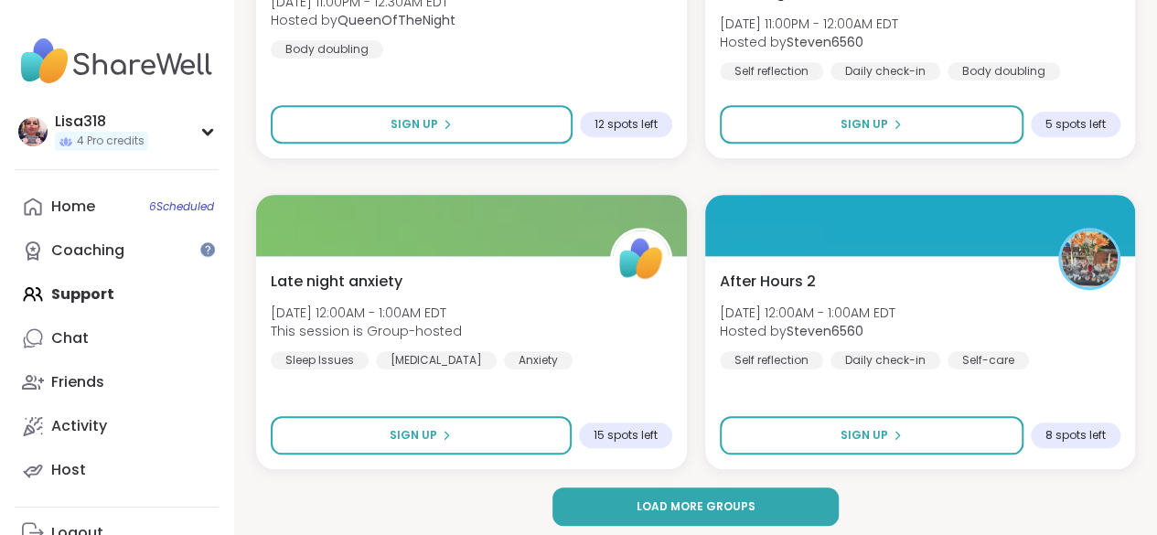
scroll to position [11053, 0]
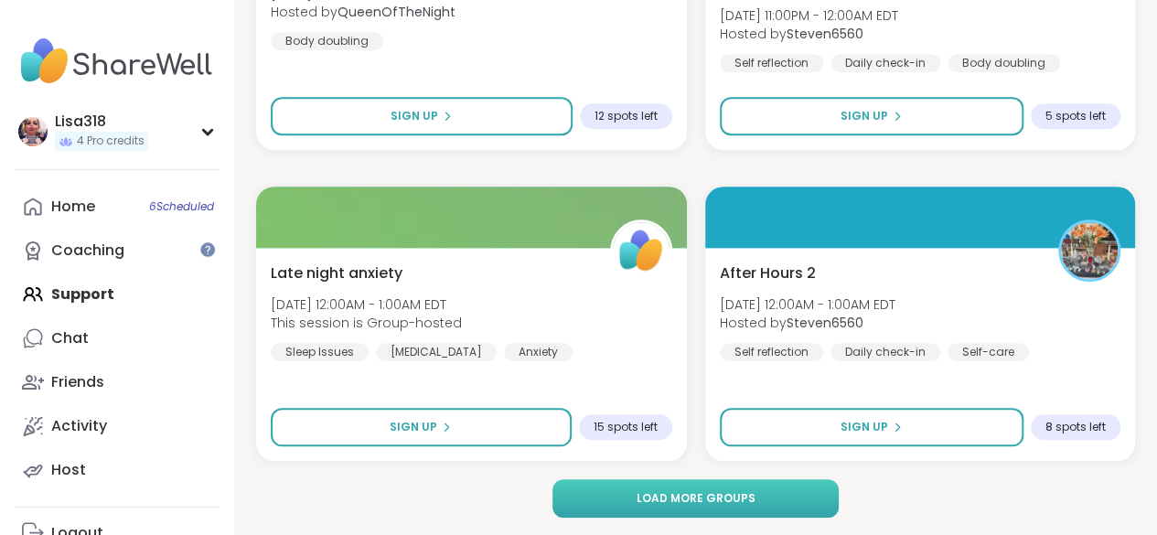
click at [786, 500] on button "Load more groups" at bounding box center [695, 498] width 285 height 38
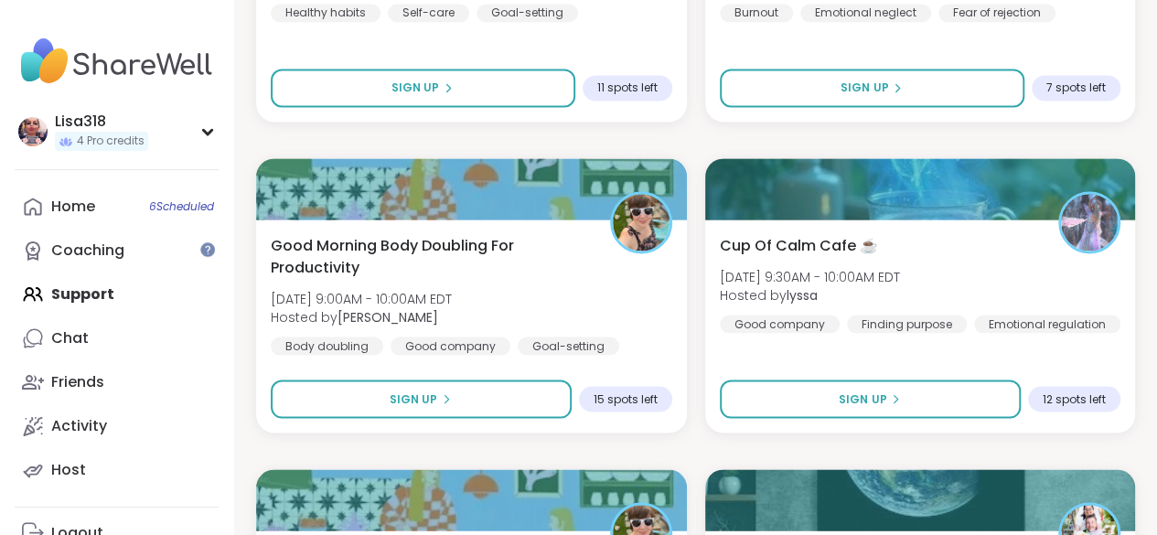
scroll to position [11995, 0]
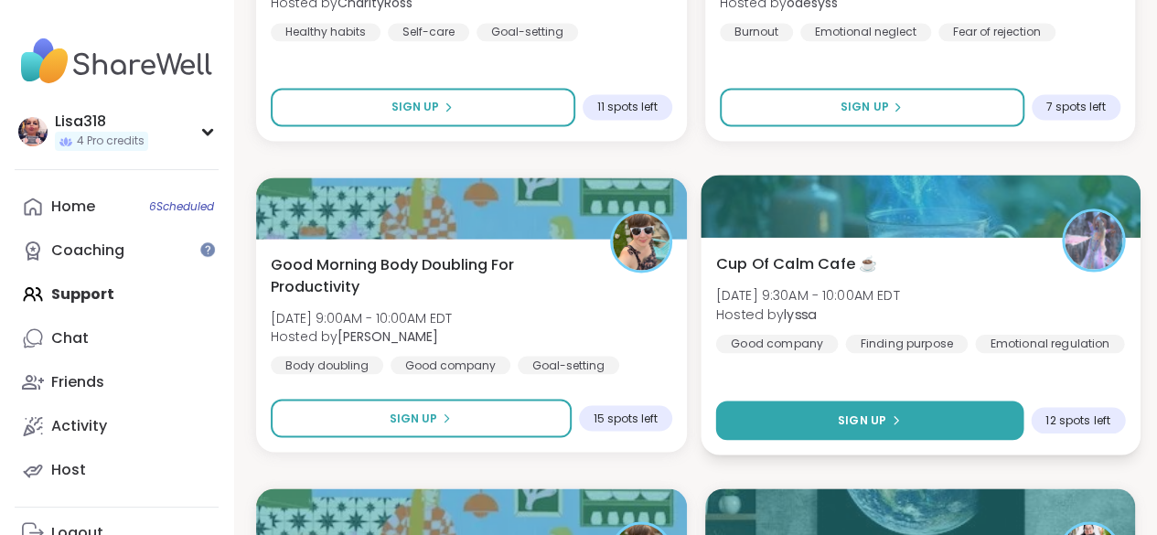
click at [859, 424] on span "Sign Up" at bounding box center [861, 420] width 48 height 16
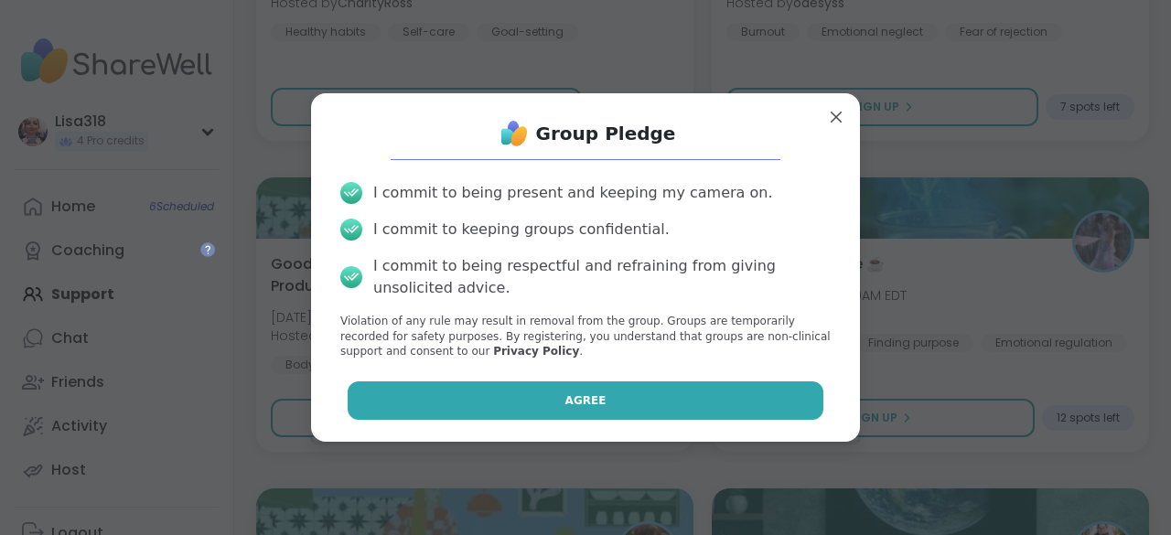
click at [789, 398] on button "Agree" at bounding box center [586, 400] width 477 height 38
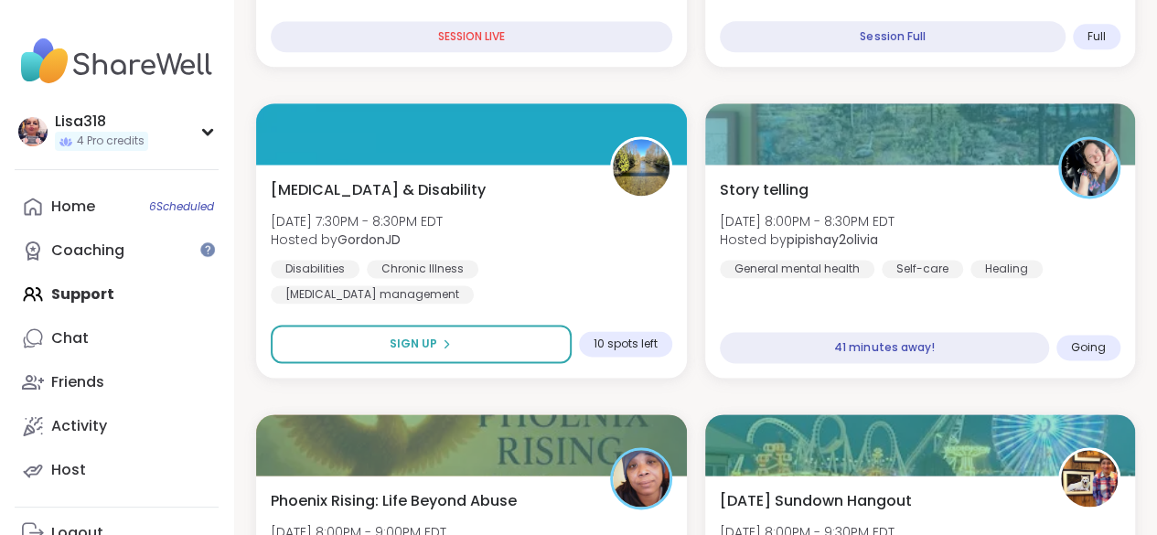
scroll to position [1201, 0]
